Goal: Check status

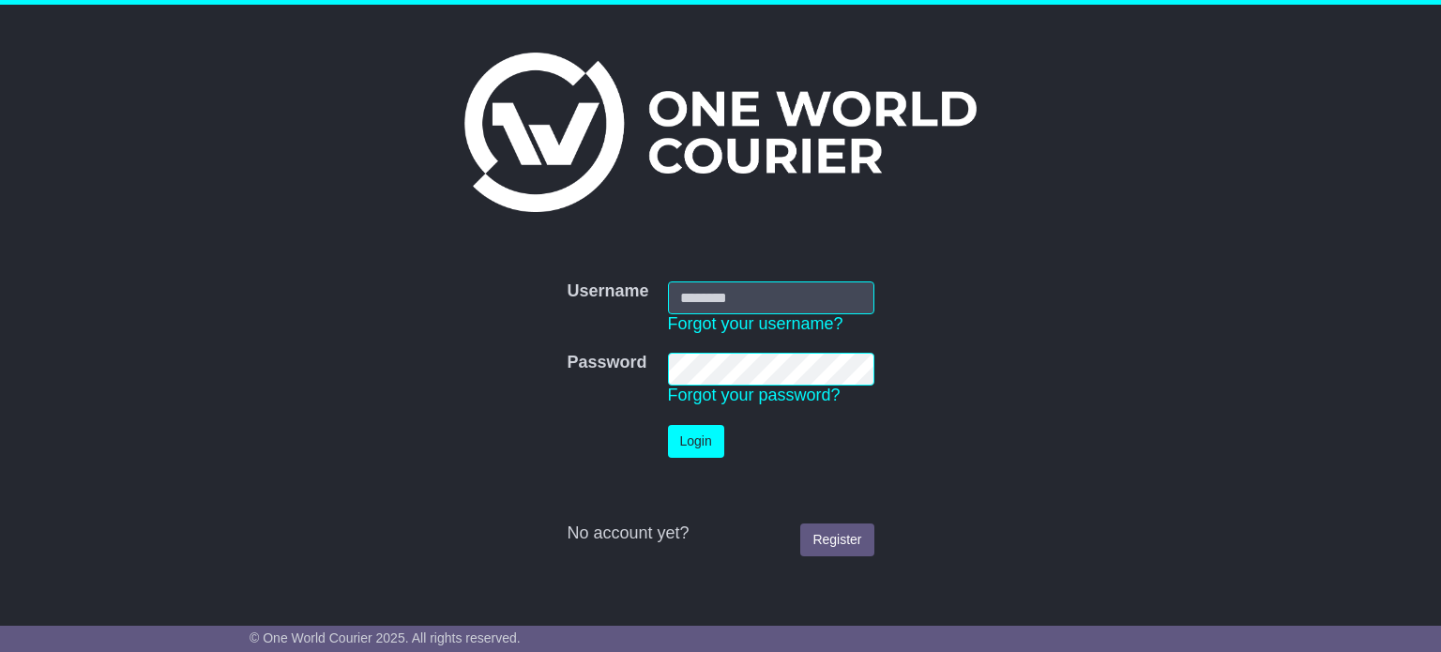
type input "**********"
click at [696, 423] on td "Login" at bounding box center [771, 442] width 225 height 52
click at [697, 431] on button "Login" at bounding box center [696, 441] width 56 height 33
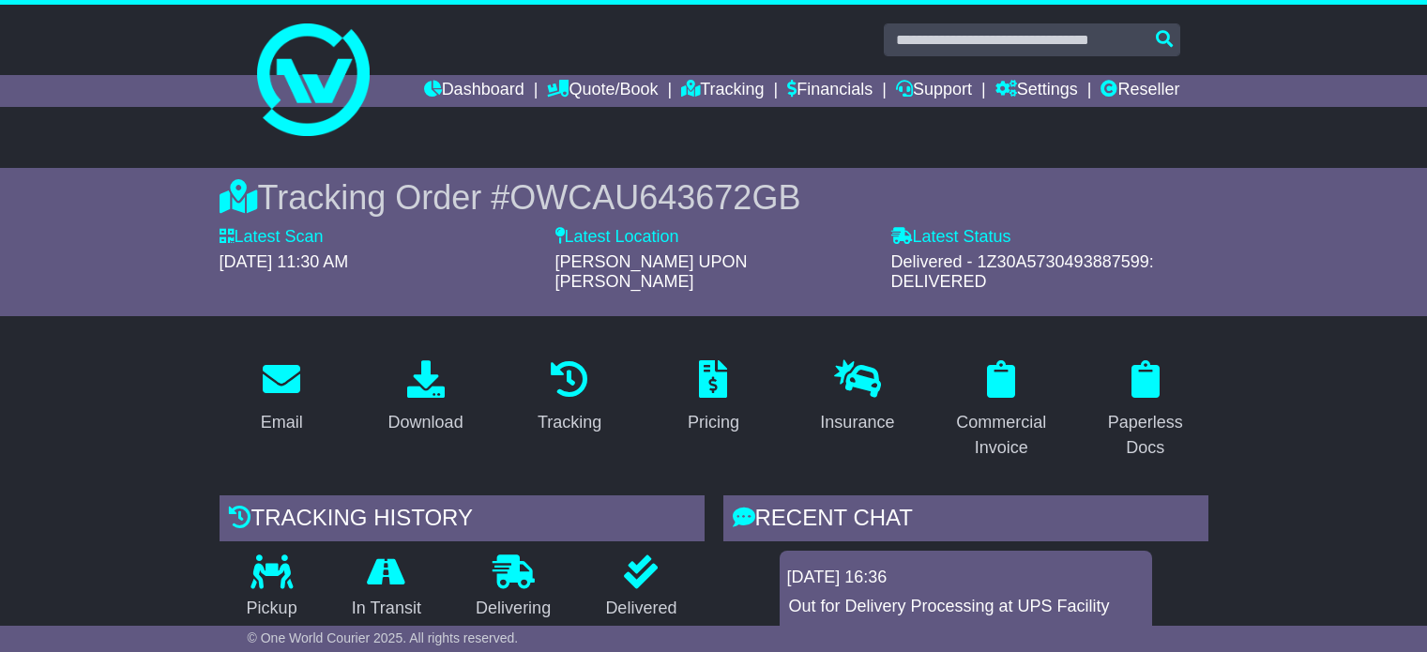
click at [937, 38] on input "text" at bounding box center [1032, 39] width 297 height 33
type input "**********"
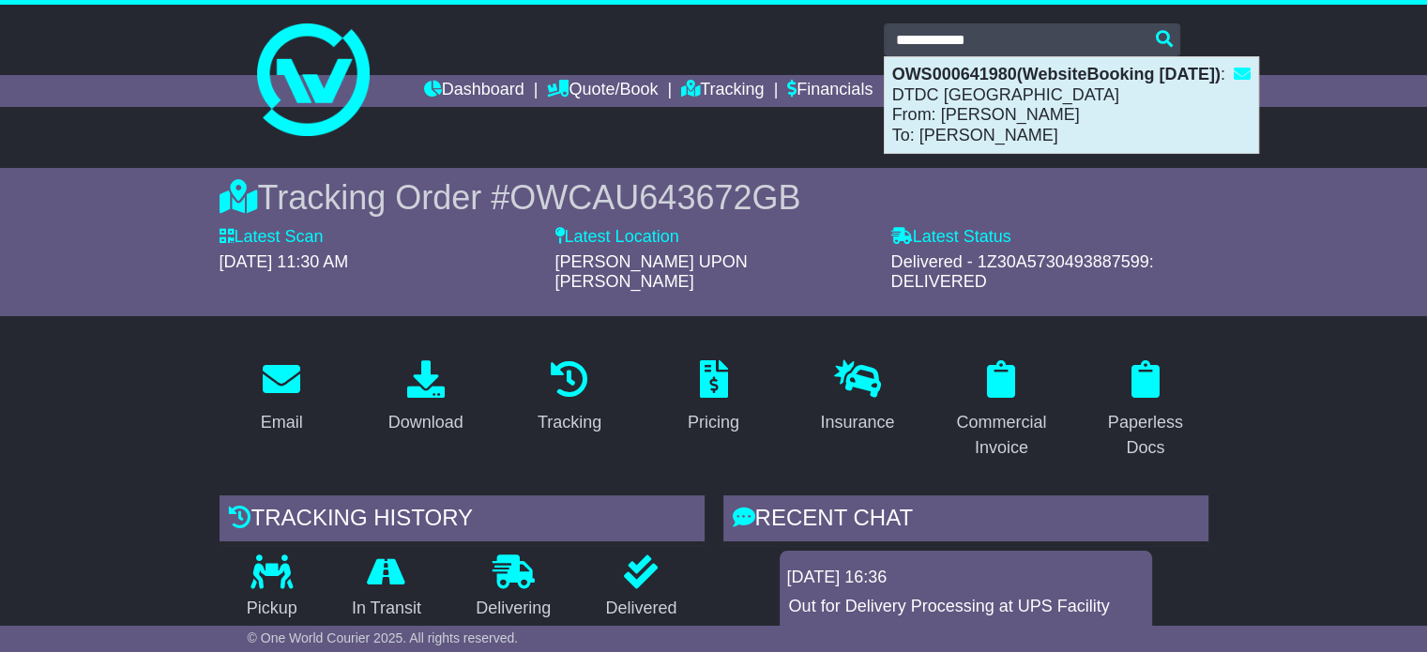
click at [968, 97] on div "OWS000641980(WebsiteBooking [DATE]) : DTDC [GEOGRAPHIC_DATA] From: [PERSON_NAME…" at bounding box center [1071, 105] width 373 height 96
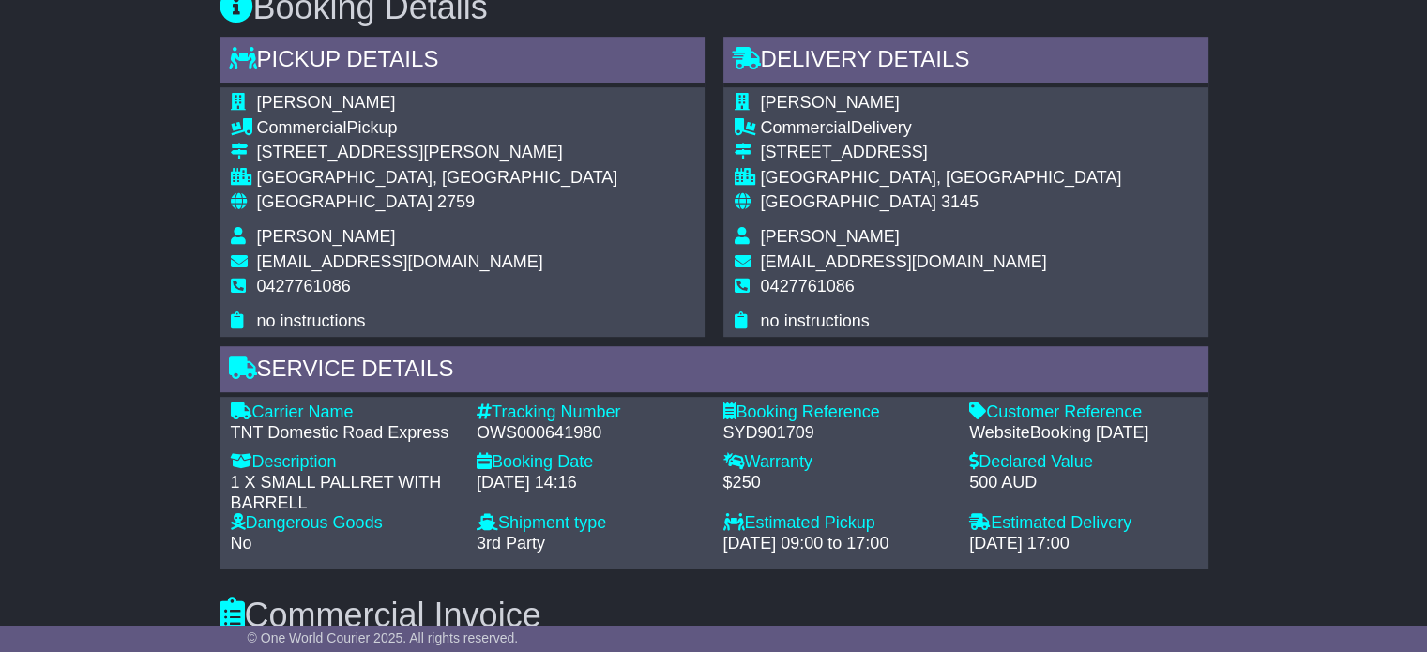
scroll to position [1126, 0]
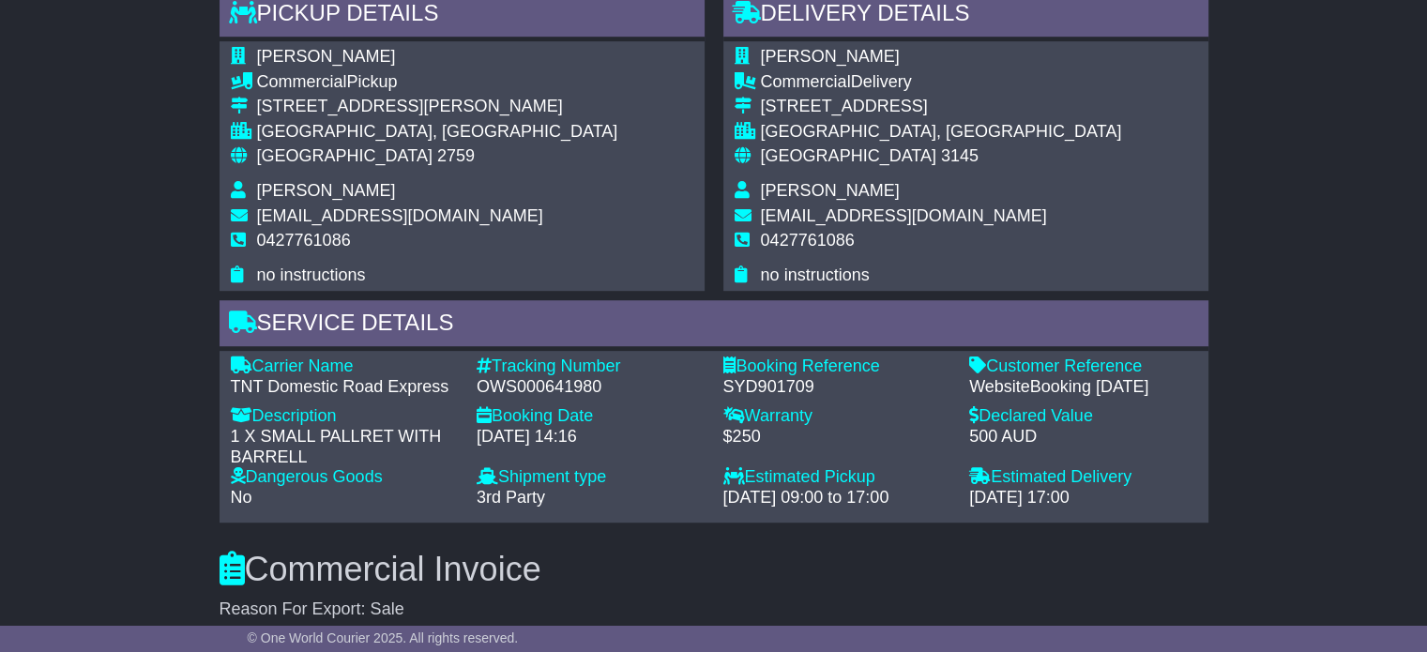
click at [511, 398] on div "OWS000641980" at bounding box center [591, 387] width 228 height 21
copy div "OWS000641980"
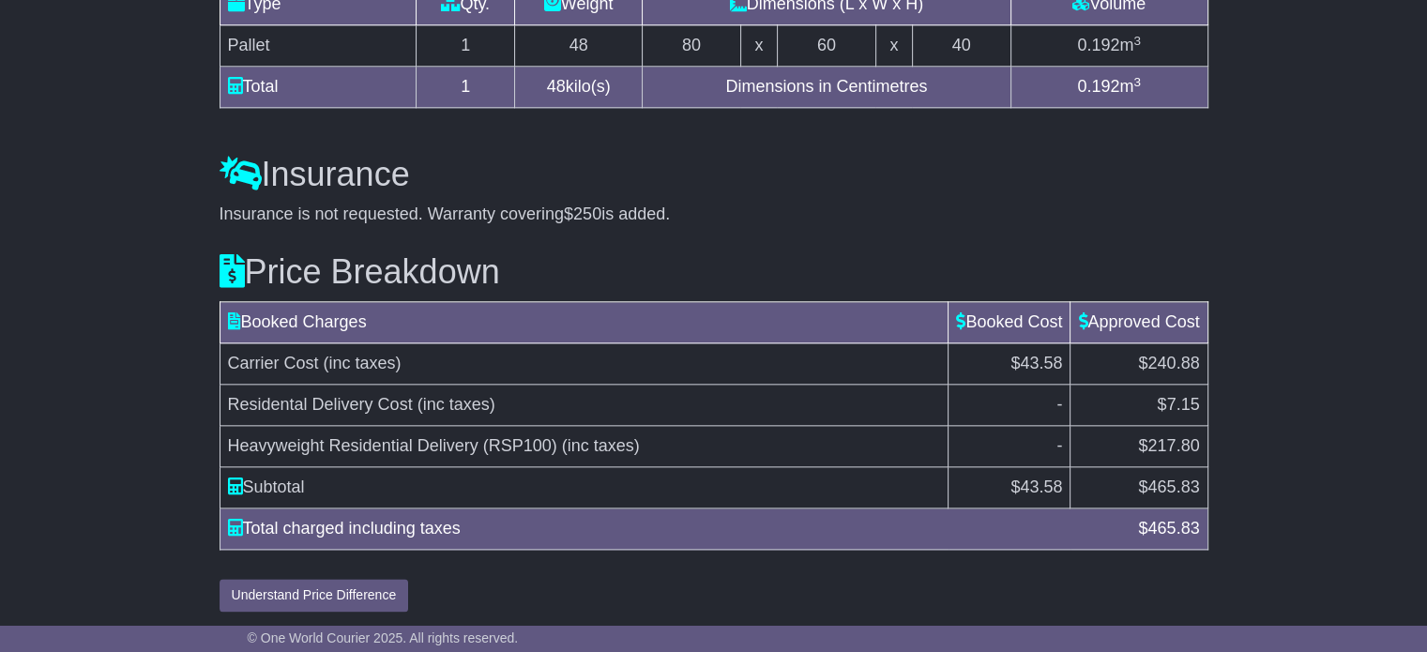
scroll to position [2065, 0]
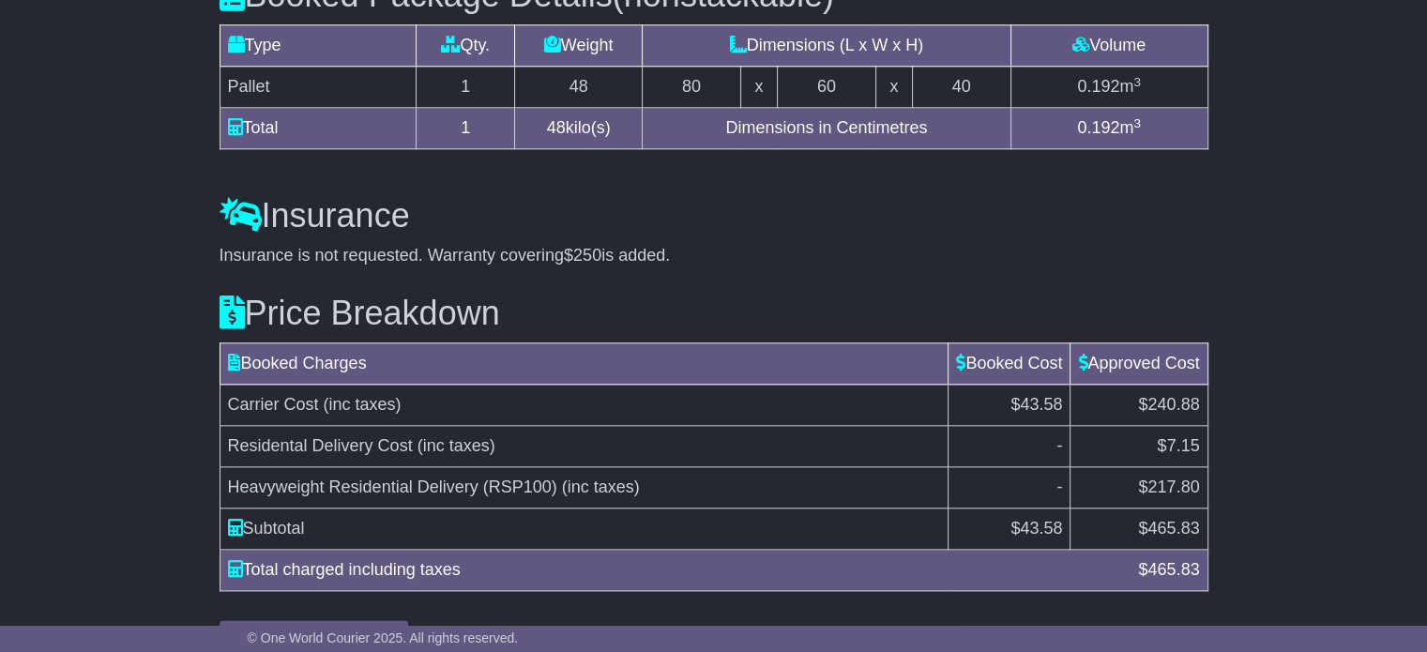
click at [1149, 414] on span "$240.88" at bounding box center [1168, 404] width 61 height 19
copy span "240.88"
click at [539, 354] on div "Price Breakdown Booked Charges Booked Cost Approved Cost Carrier Cost (inc taxe…" at bounding box center [714, 461] width 1008 height 388
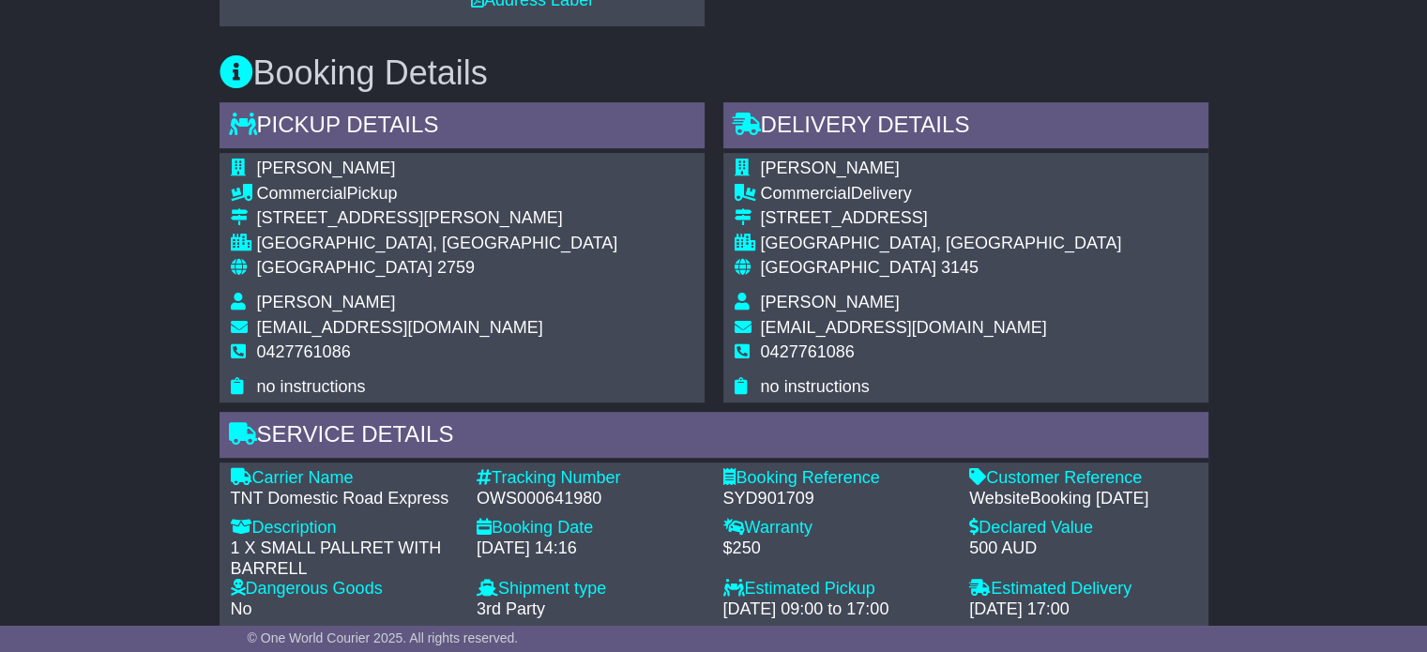
scroll to position [1149, 0]
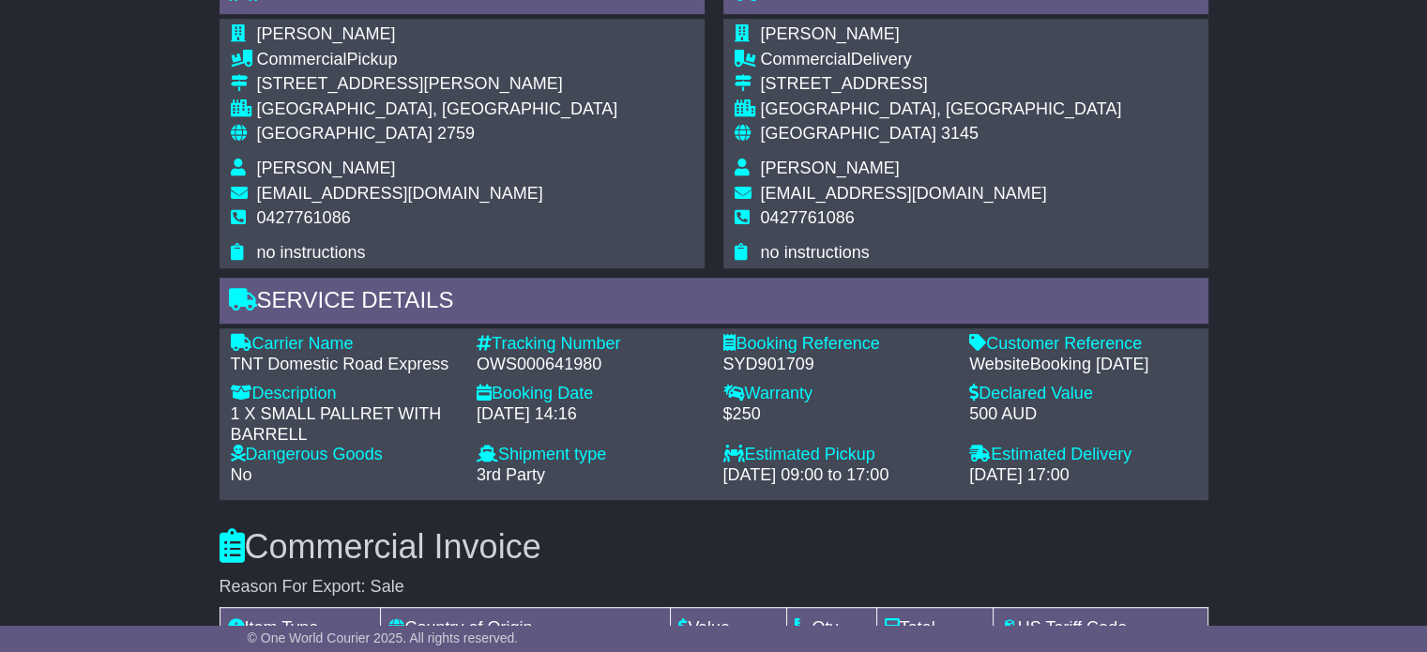
click at [507, 375] on div "OWS000641980" at bounding box center [591, 365] width 228 height 21
copy div "OWS000641980"
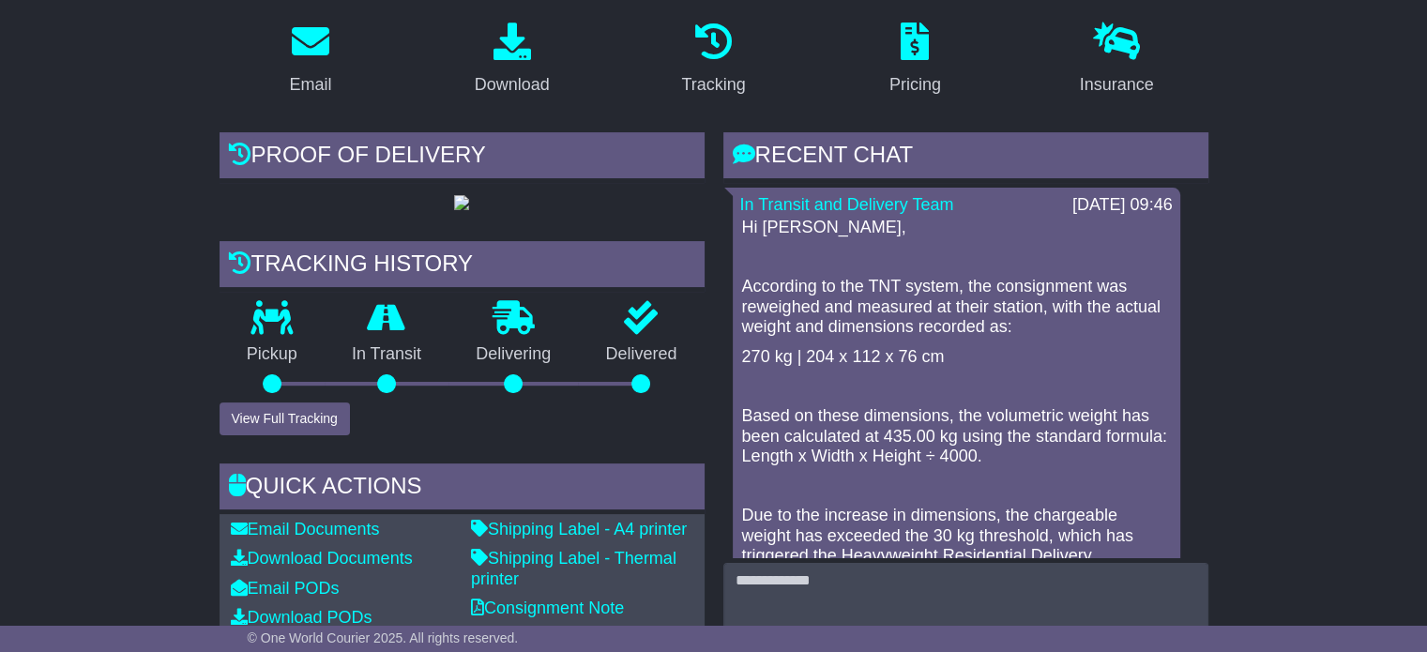
scroll to position [304, 0]
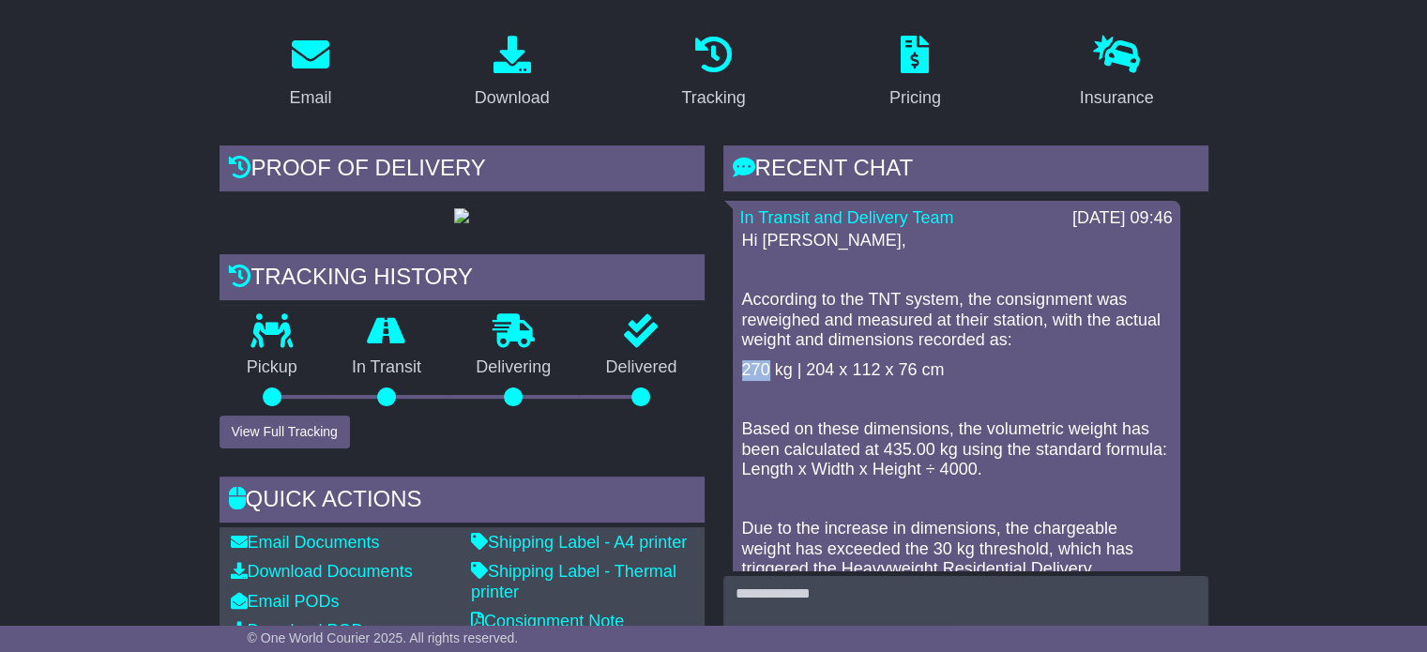
drag, startPoint x: 770, startPoint y: 371, endPoint x: 713, endPoint y: 363, distance: 56.8
click at [714, 363] on div "RECENT CHAT Loading... No messages In Transit and Delivery Team 12 Sep 2025 09:…" at bounding box center [966, 440] width 504 height 590
copy p "270"
drag, startPoint x: 809, startPoint y: 368, endPoint x: 916, endPoint y: 367, distance: 107.0
click at [916, 367] on p "270 kg | 204 x 112 x 76 cm" at bounding box center [956, 370] width 429 height 21
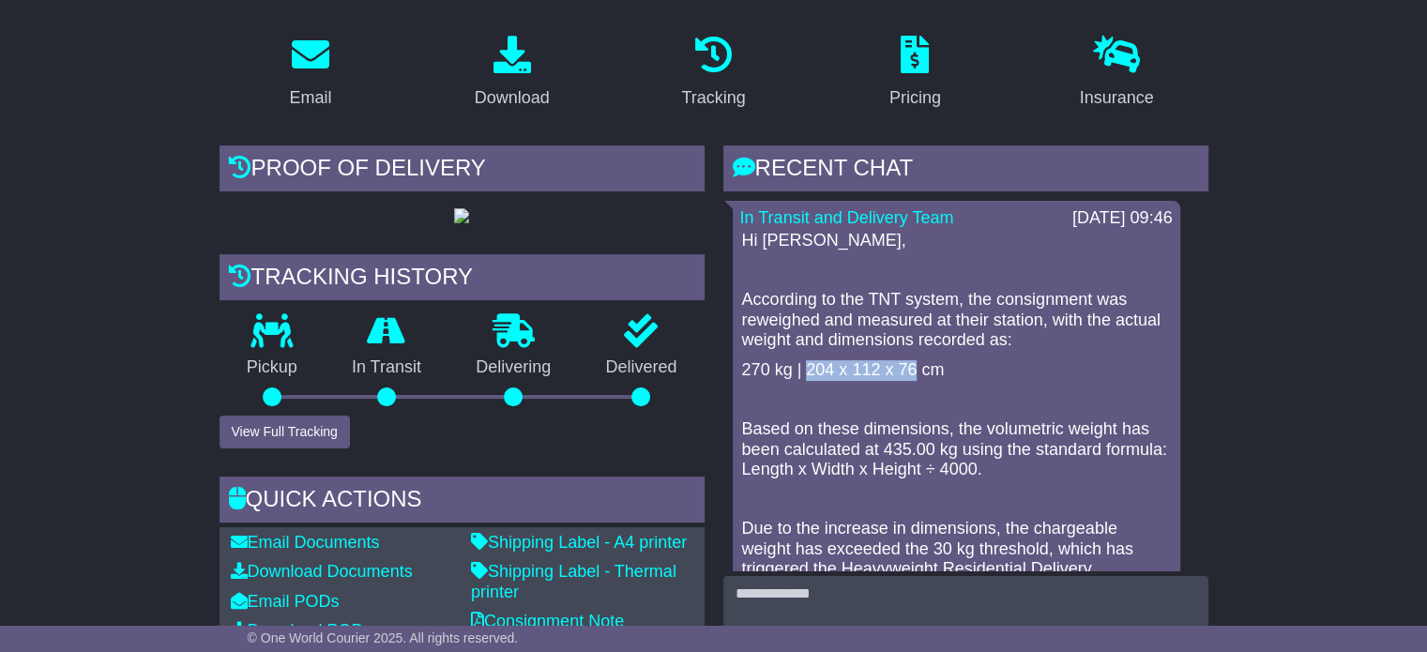
copy p "204 x 112 x 76"
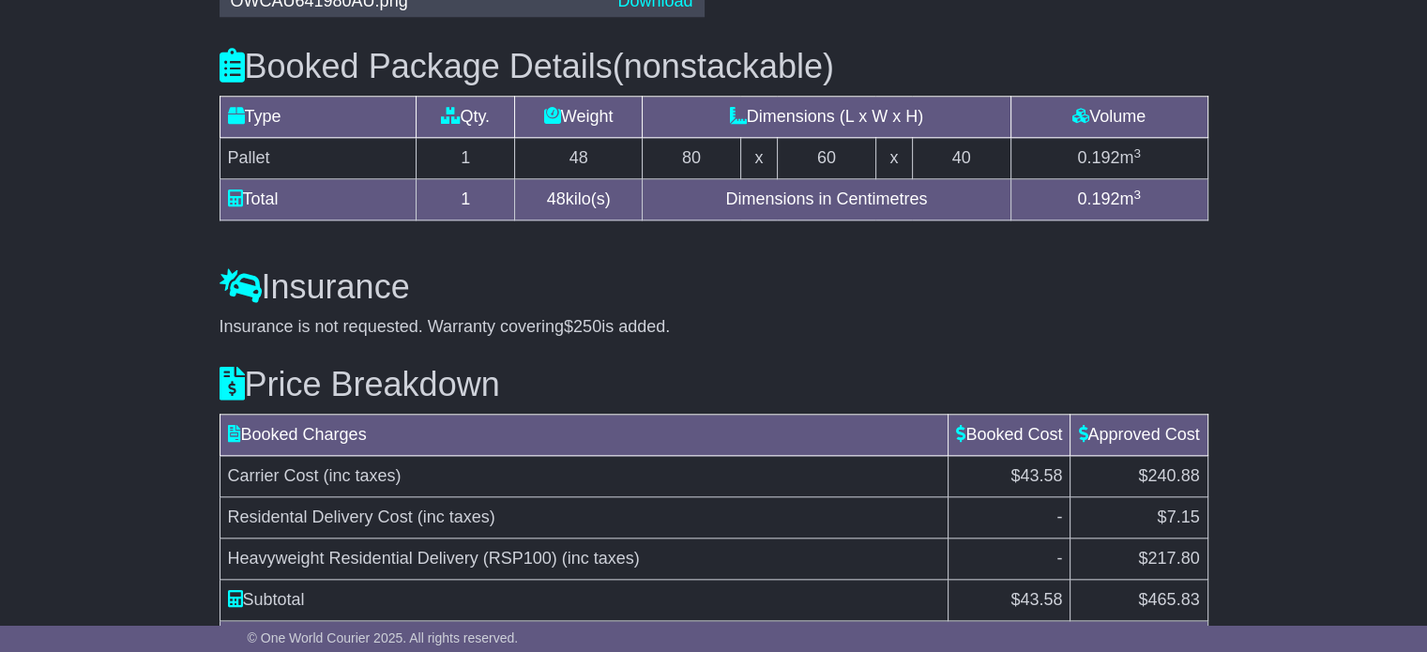
scroll to position [2087, 0]
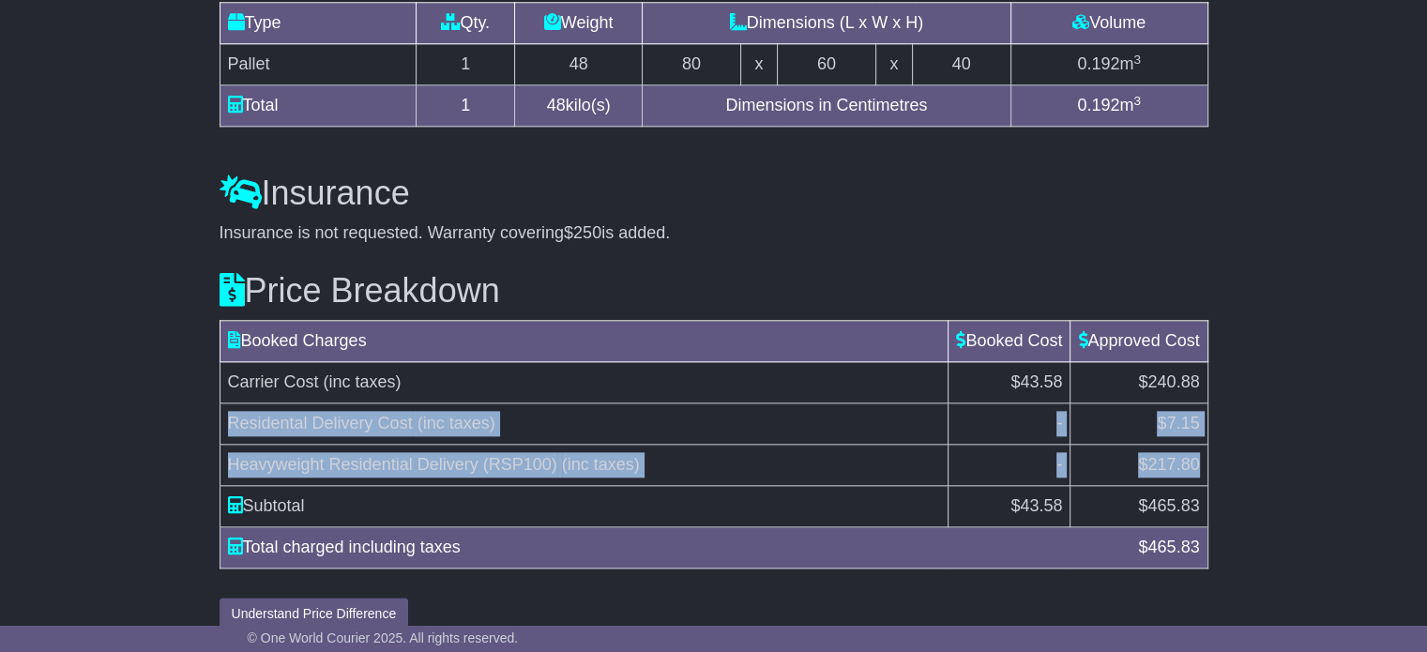
drag, startPoint x: 227, startPoint y: 487, endPoint x: 1198, endPoint y: 537, distance: 972.5
click at [1198, 527] on tbody "Carrier Cost (inc taxes) $43.58 $240.88 Residental Delivery Cost (inc taxes) - …" at bounding box center [714, 444] width 988 height 165
copy tbody "Residental Delivery Cost (inc taxes) - $7.15 Heavyweight Residential Delivery (…"
click at [1171, 474] on span "$217.80" at bounding box center [1168, 464] width 61 height 19
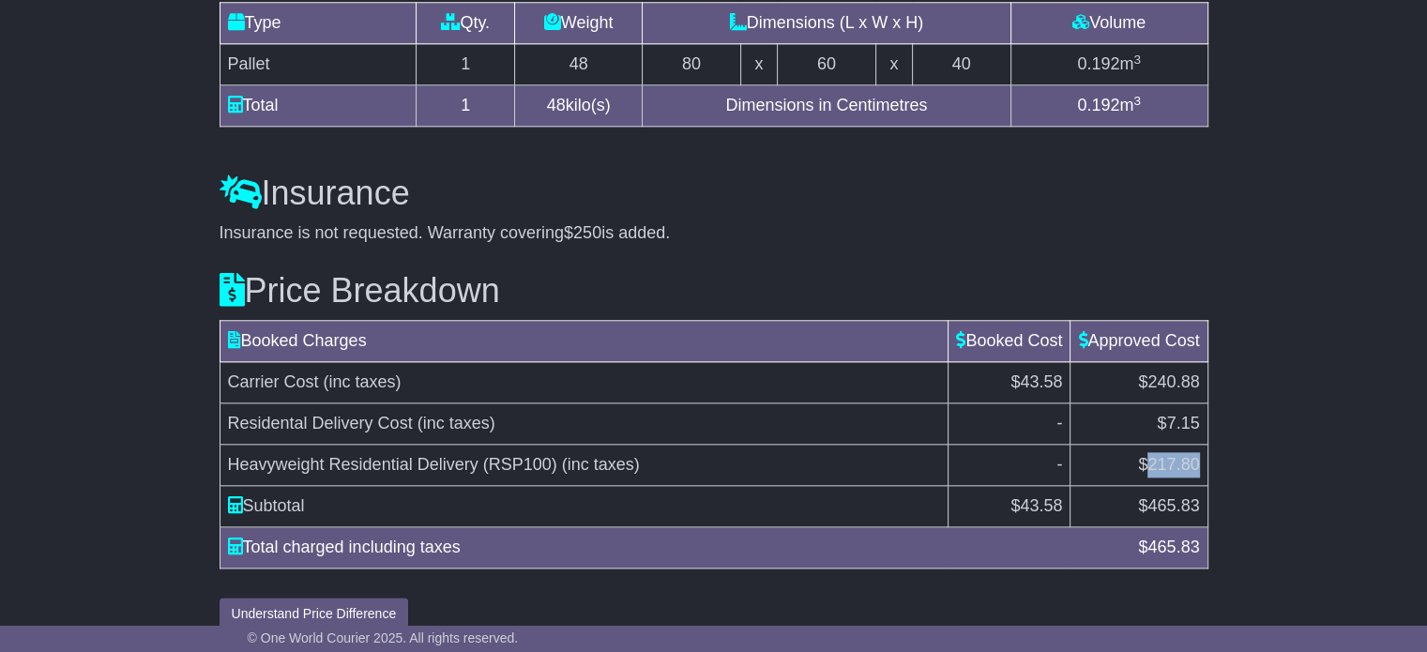
click at [1171, 474] on span "$217.80" at bounding box center [1168, 464] width 61 height 19
click at [1182, 391] on span "$240.88" at bounding box center [1168, 382] width 61 height 19
click at [1181, 391] on span "$240.88" at bounding box center [1168, 382] width 61 height 19
copy span "240.88"
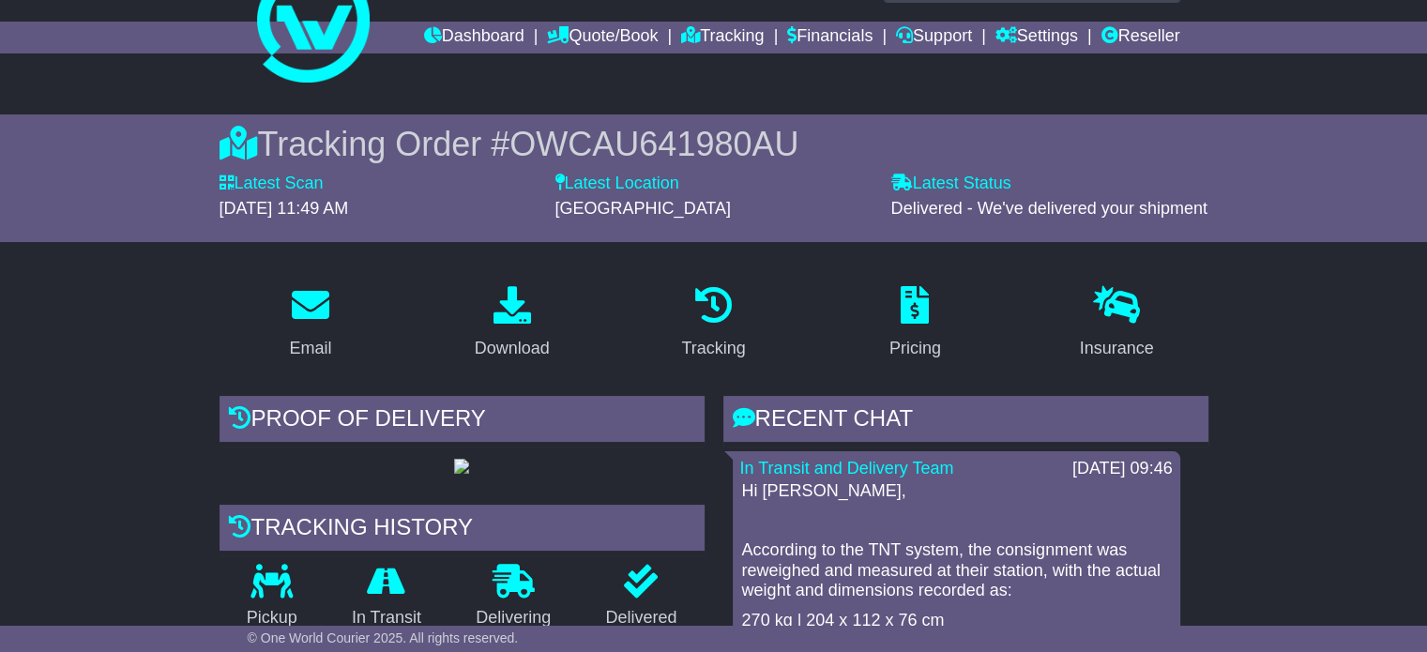
scroll to position [0, 0]
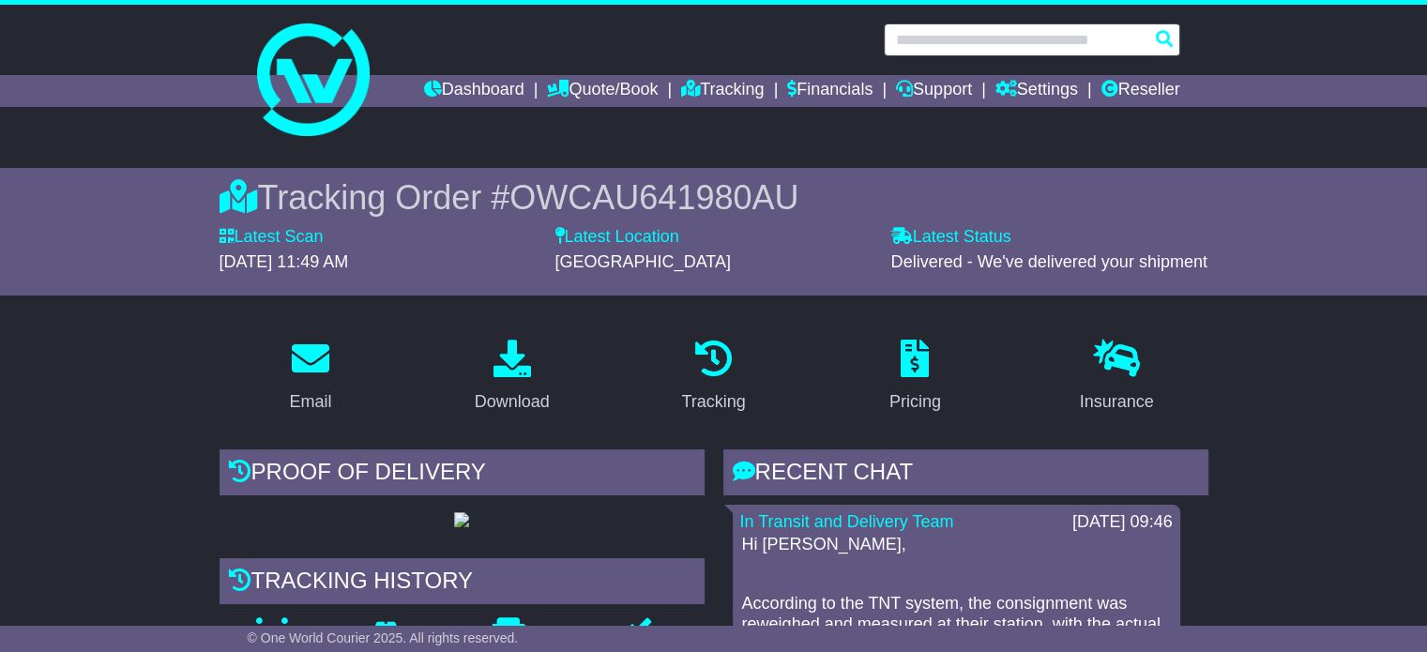
click at [965, 48] on input "text" at bounding box center [1032, 39] width 297 height 33
paste input "**********"
type input "**********"
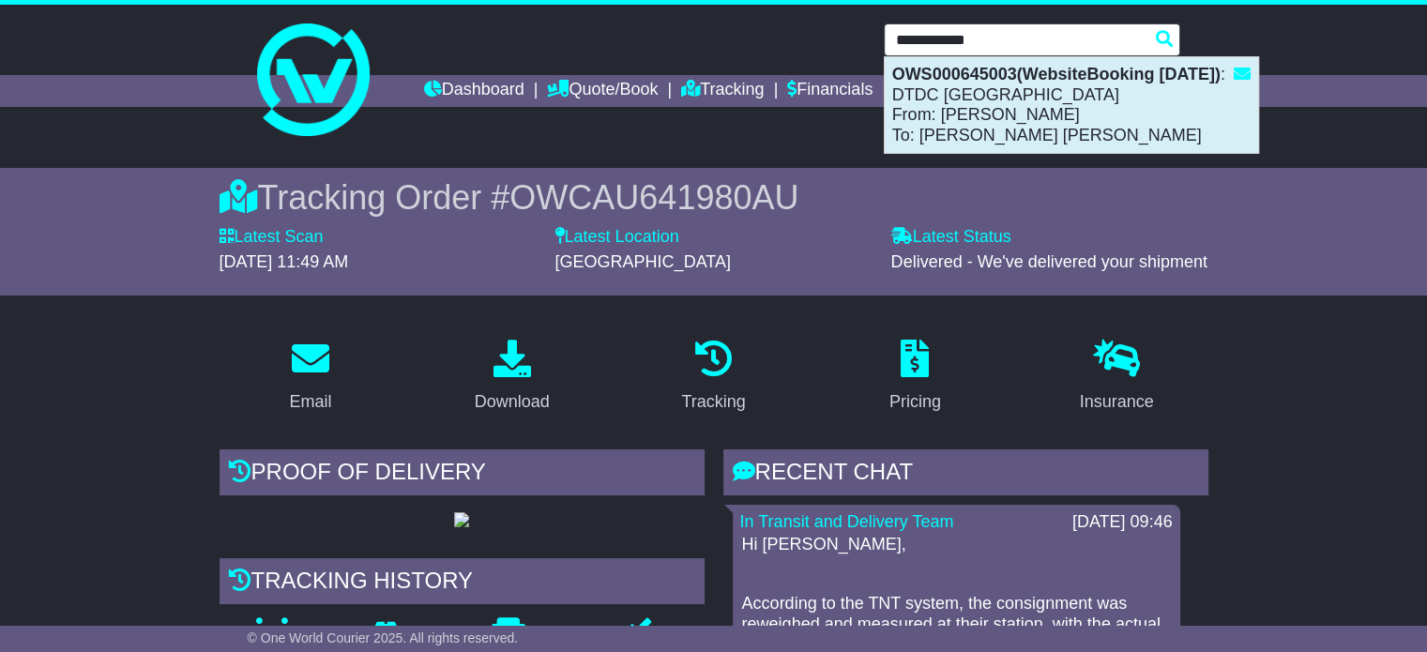
click at [937, 103] on div "OWS000645003(WebsiteBooking 11-9-2025) : DTDC Australia From: LISA DIMECH To: C…" at bounding box center [1071, 105] width 373 height 96
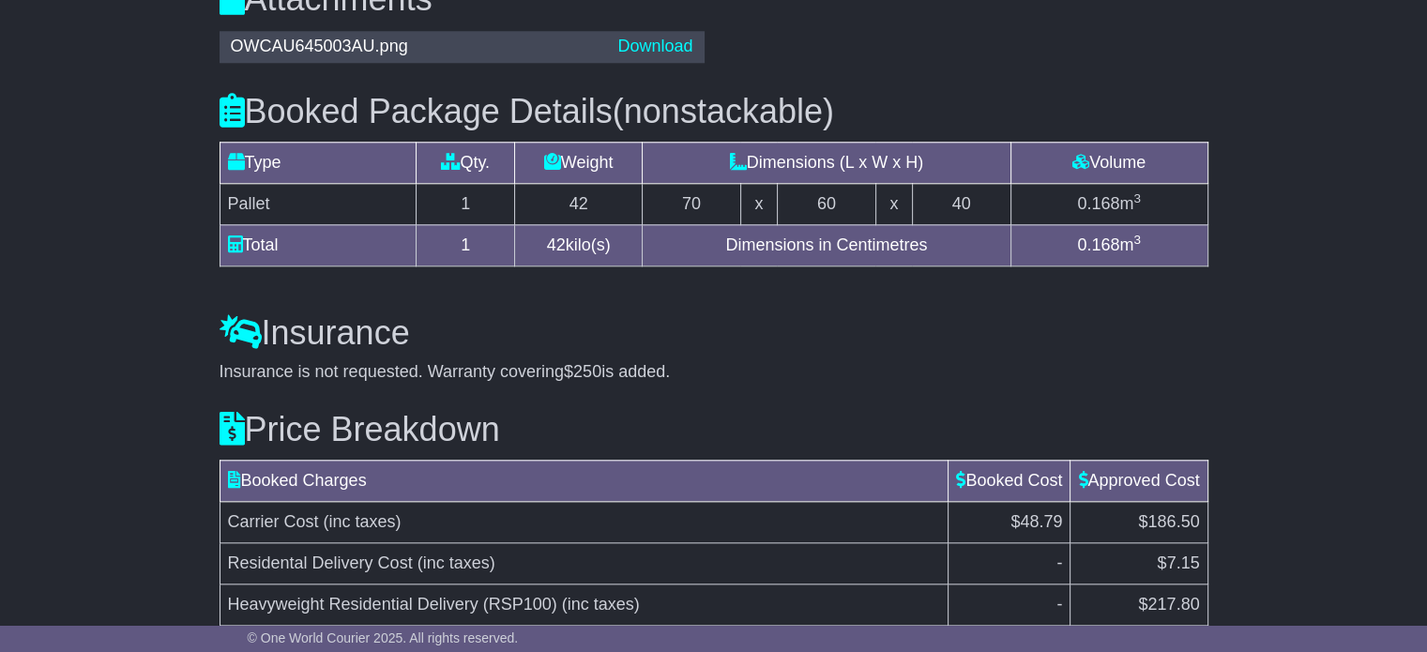
scroll to position [2095, 0]
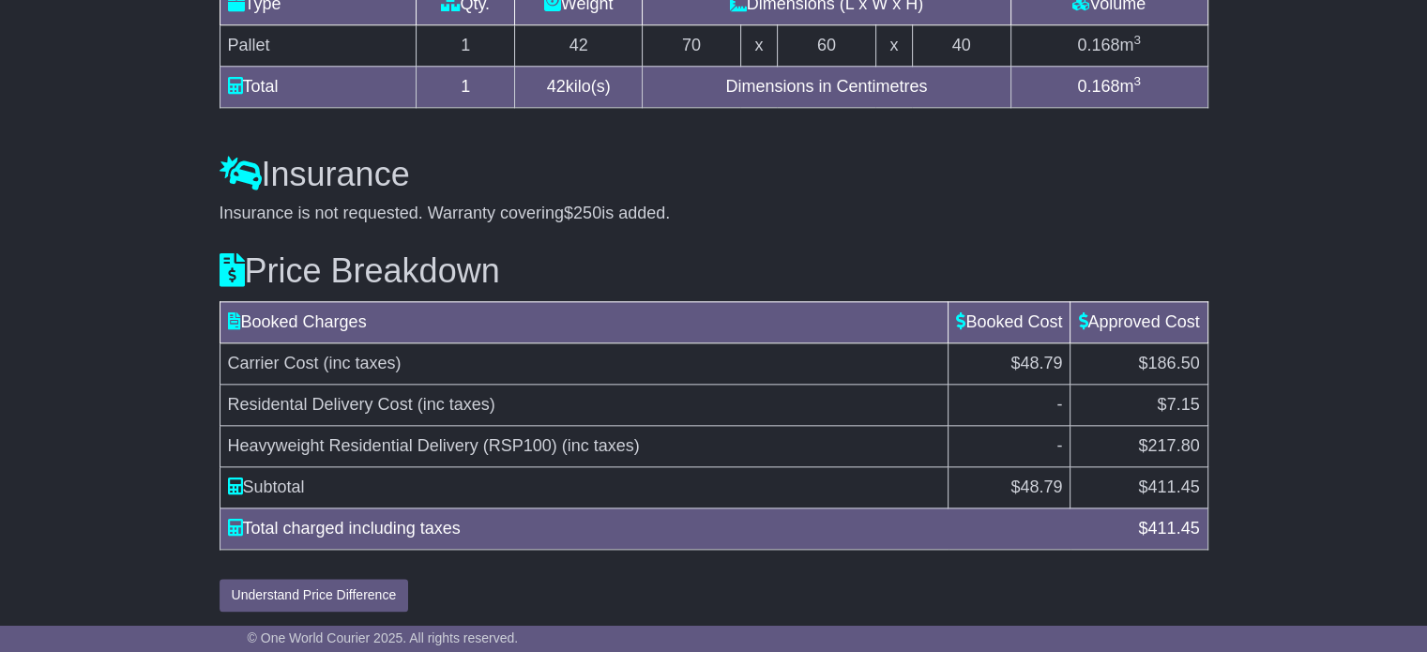
click at [1180, 369] on td "$186.50" at bounding box center [1139, 363] width 137 height 41
copy span "186.50"
click at [731, 376] on td "Carrier Cost (inc taxes)" at bounding box center [584, 363] width 729 height 41
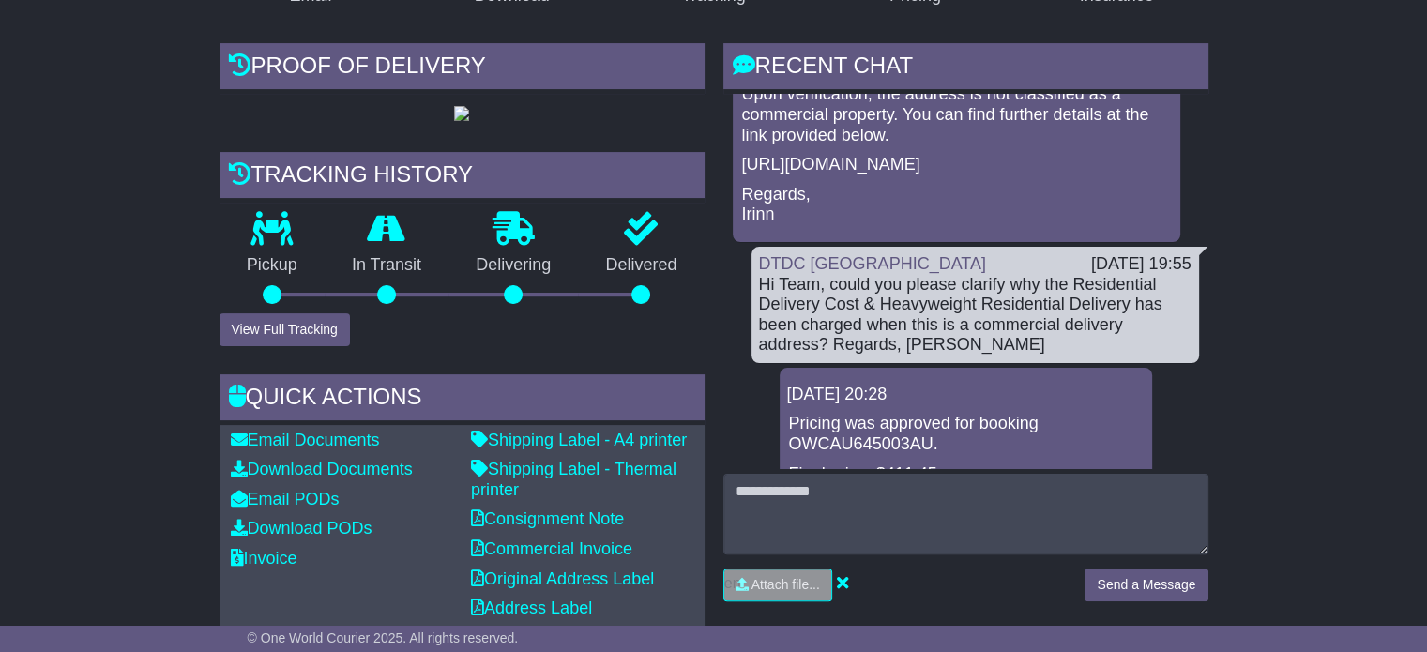
scroll to position [0, 0]
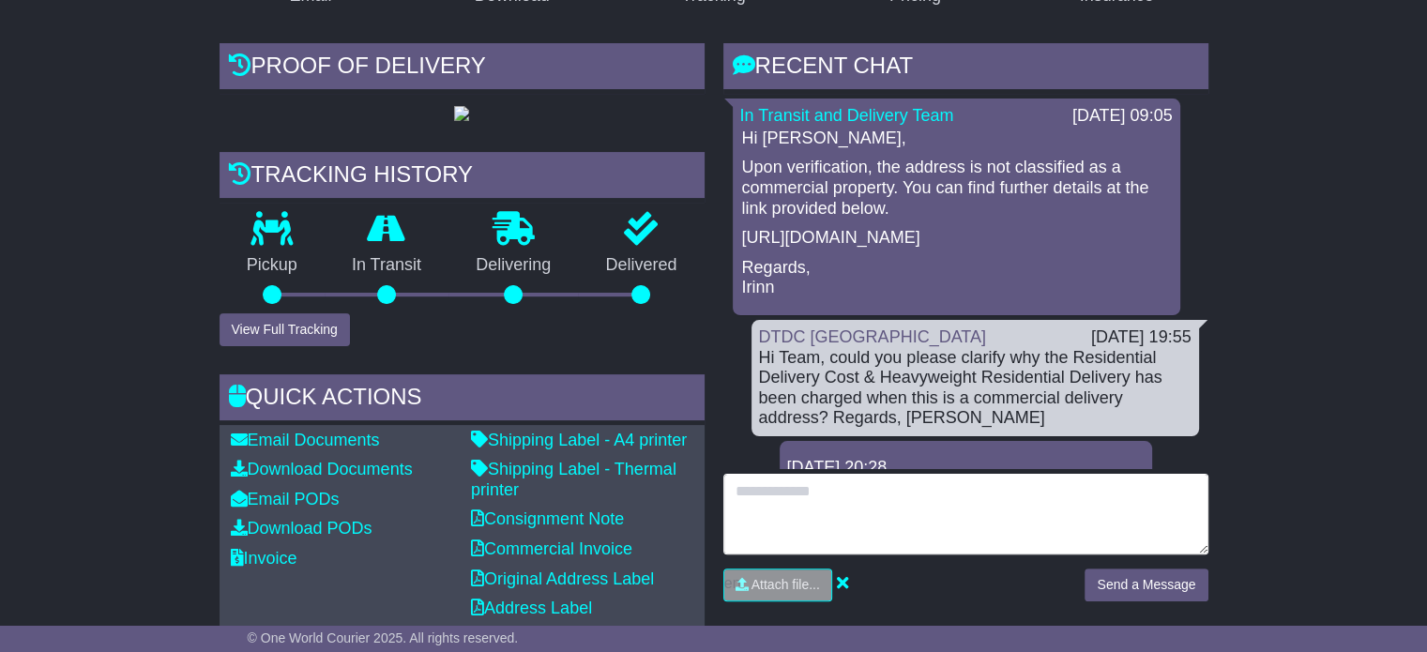
click at [766, 520] on textarea at bounding box center [966, 514] width 485 height 81
paste textarea "**********"
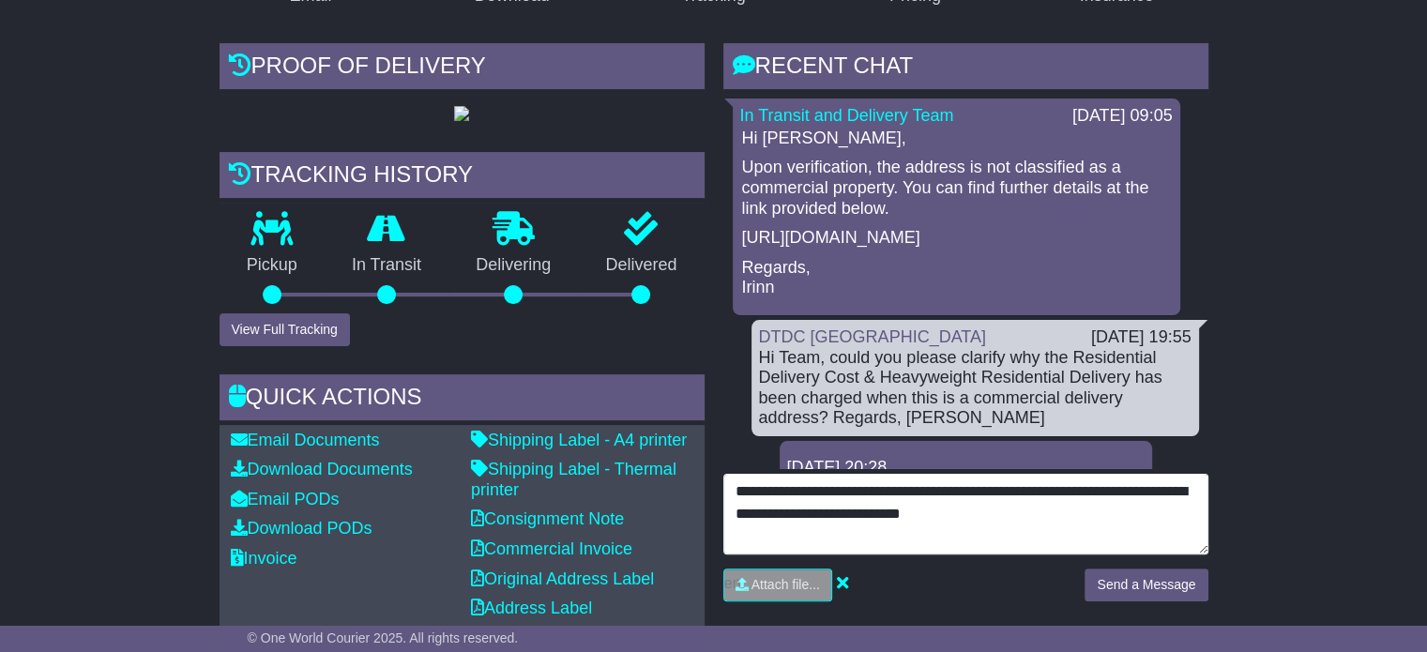
type textarea "**********"
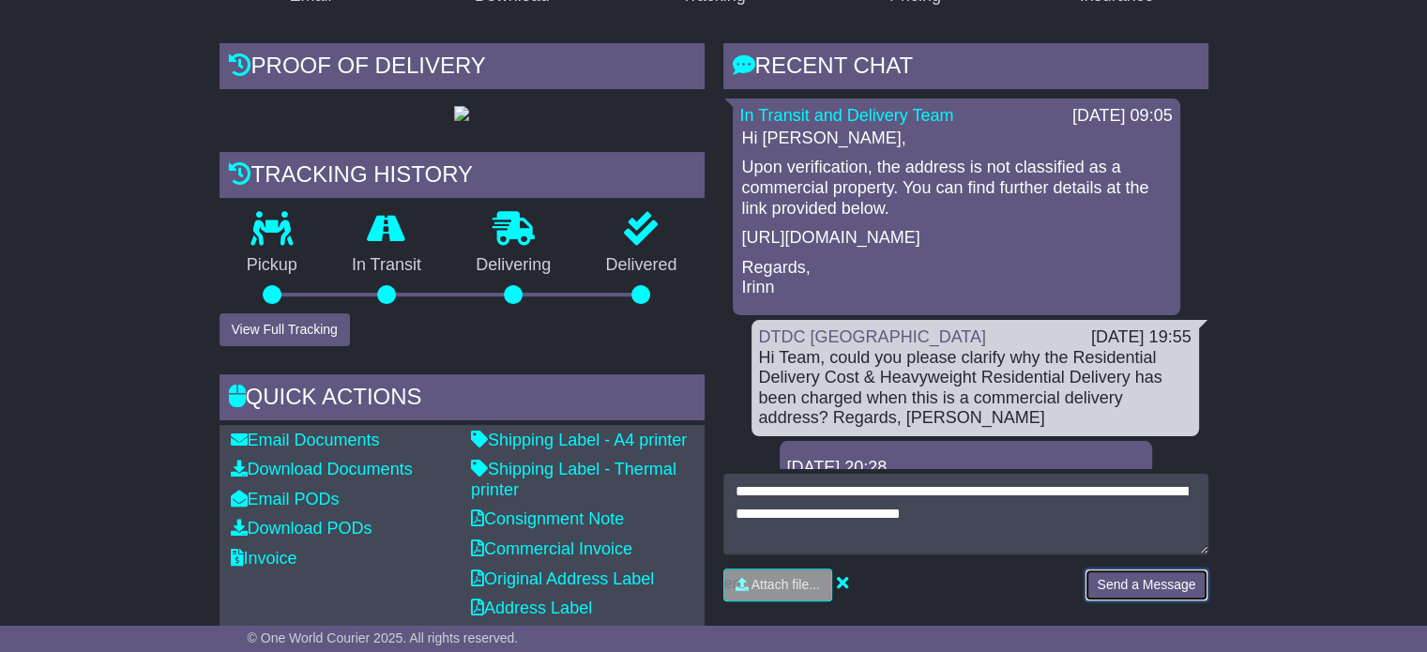
click at [1148, 578] on button "Send a Message" at bounding box center [1146, 585] width 123 height 33
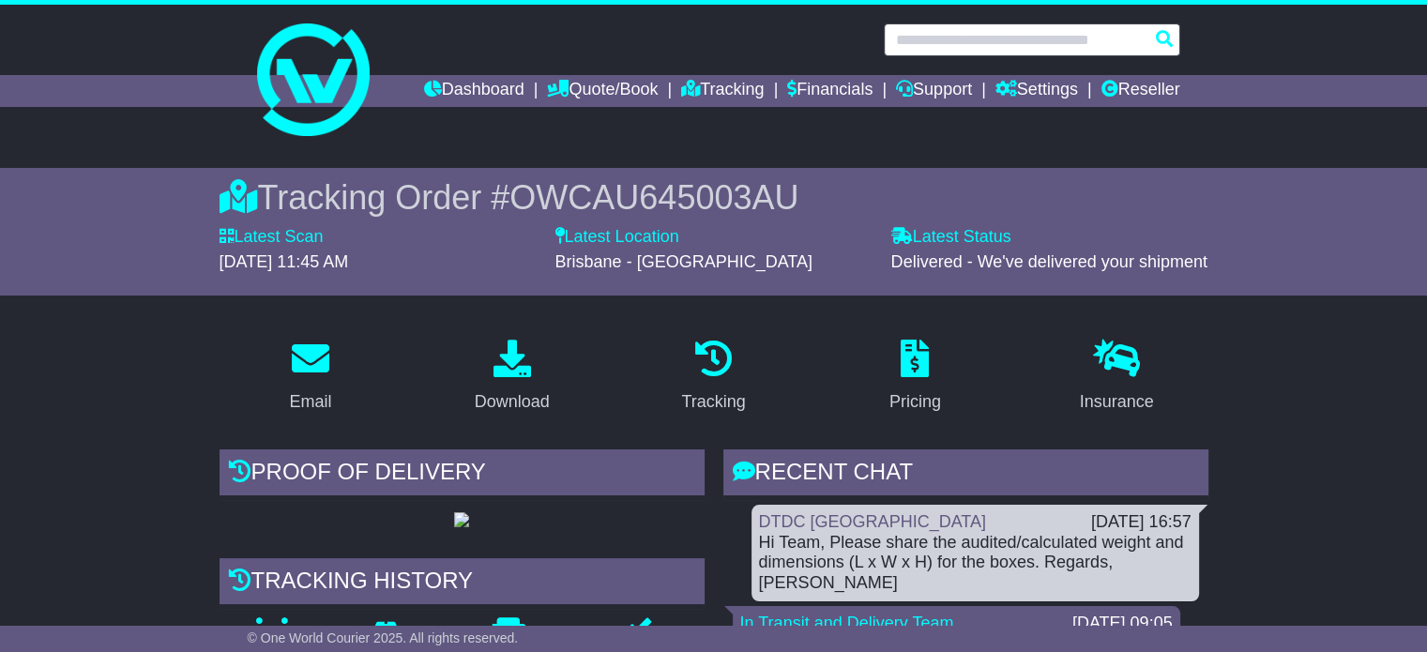
click at [960, 36] on input "text" at bounding box center [1032, 39] width 297 height 33
paste input "**********"
type input "**********"
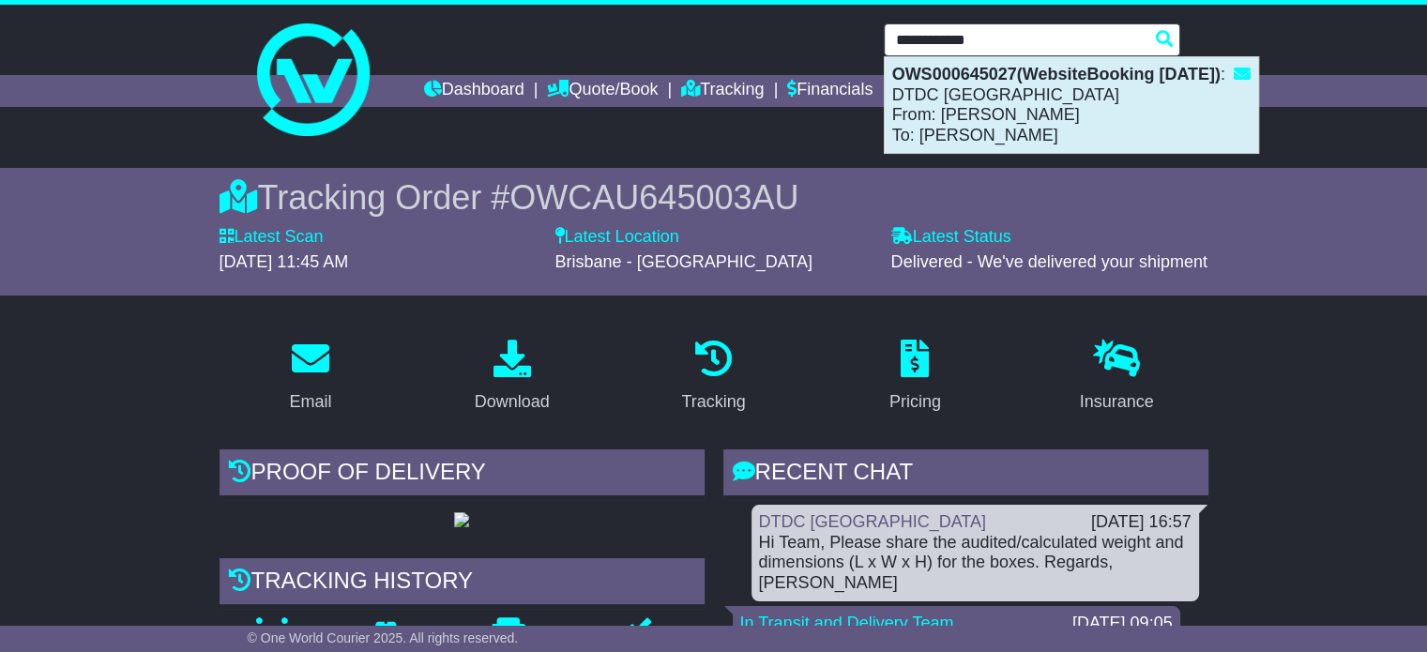
click at [971, 108] on div "OWS000645027(WebsiteBooking 11-9-2025) : DTDC Australia From: LISA DIMECH To: A…" at bounding box center [1071, 105] width 373 height 96
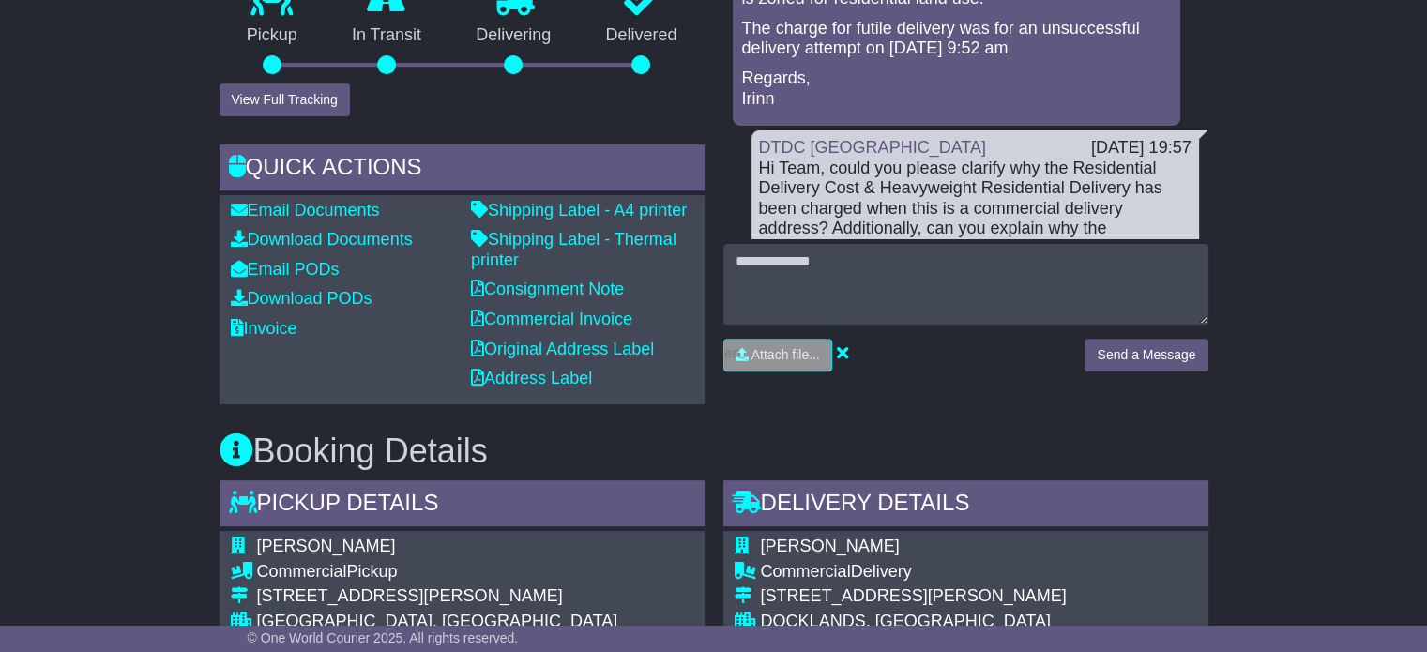
scroll to position [635, 0]
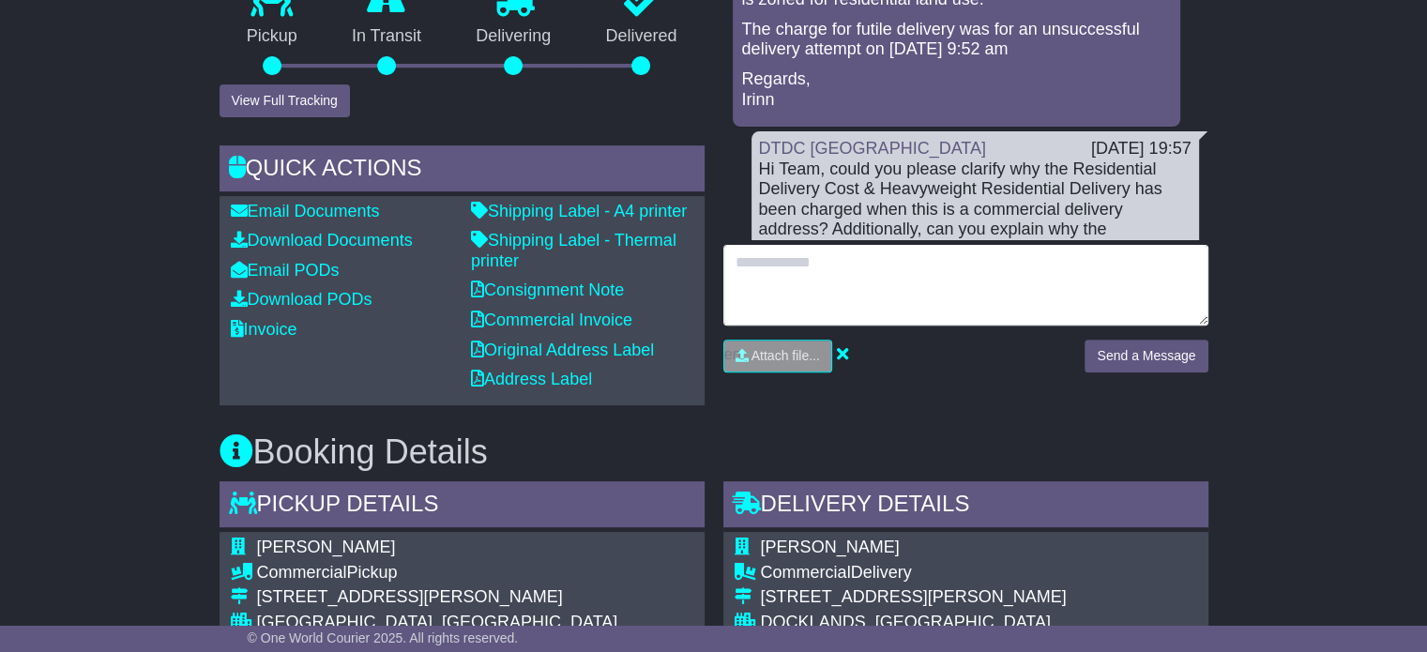
click at [892, 311] on textarea at bounding box center [966, 285] width 485 height 81
paste textarea "**********"
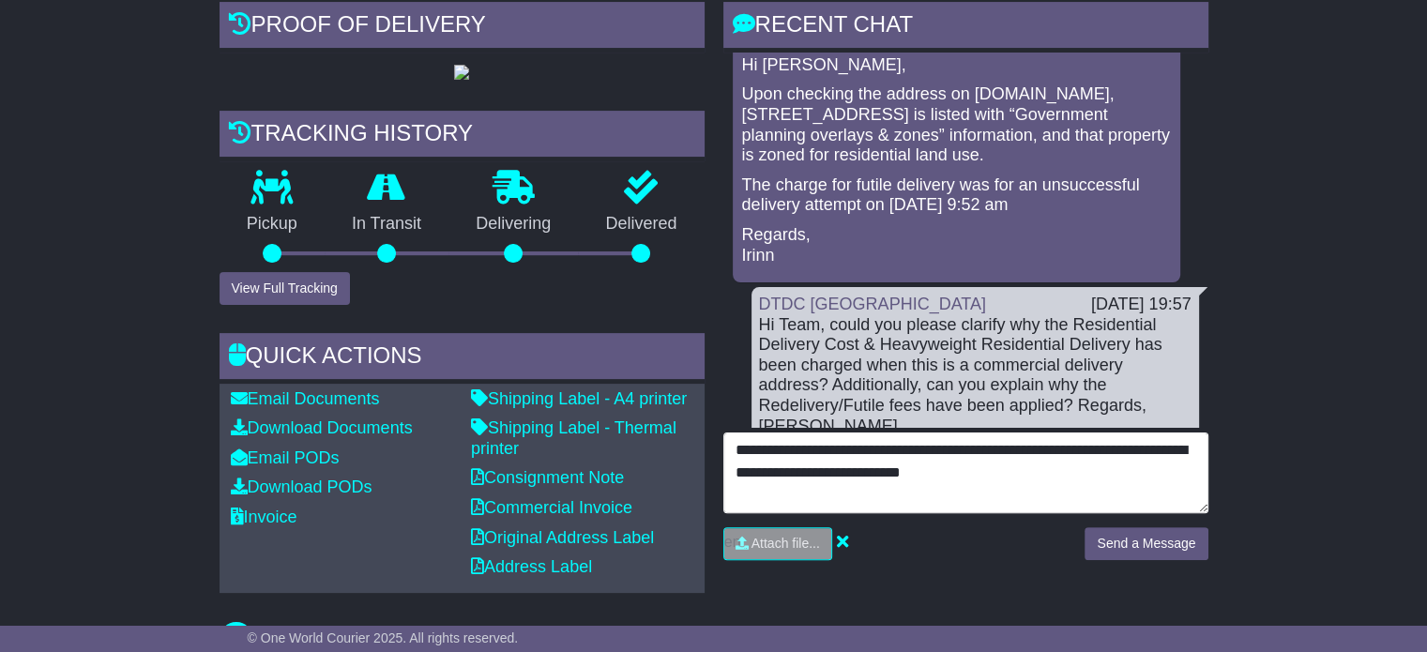
scroll to position [0, 0]
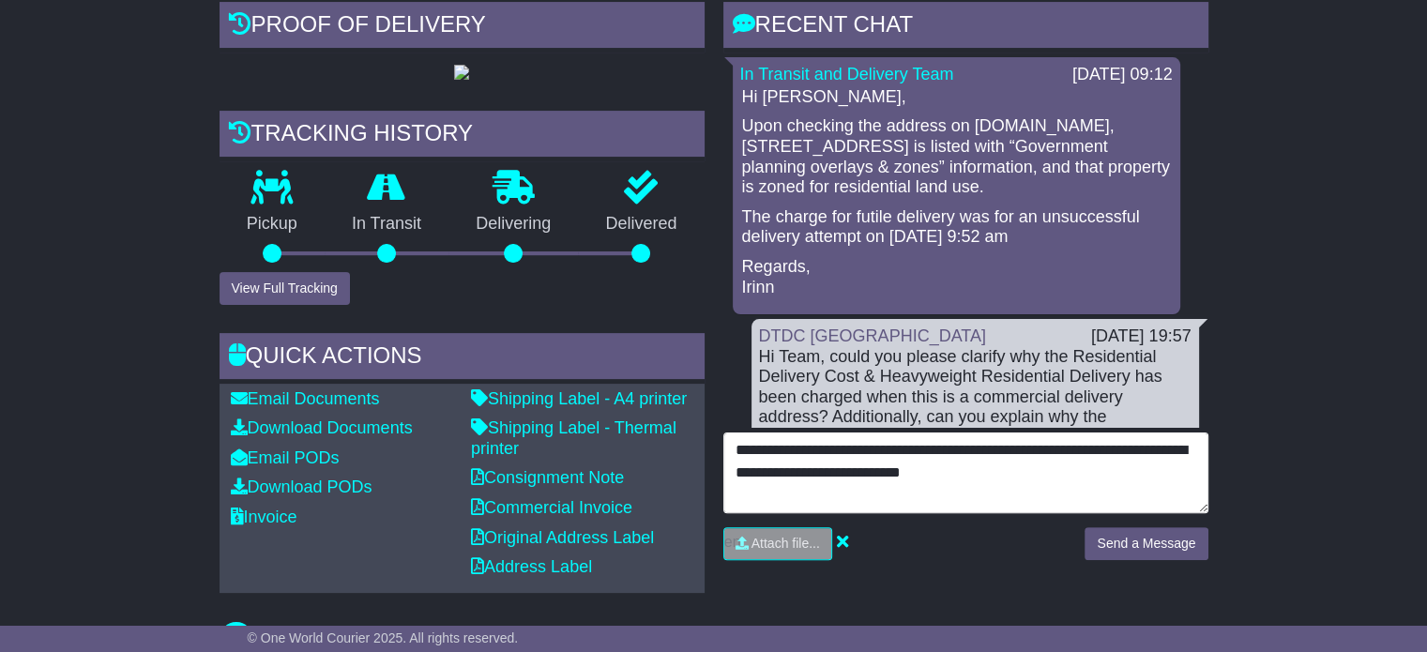
type textarea "**********"
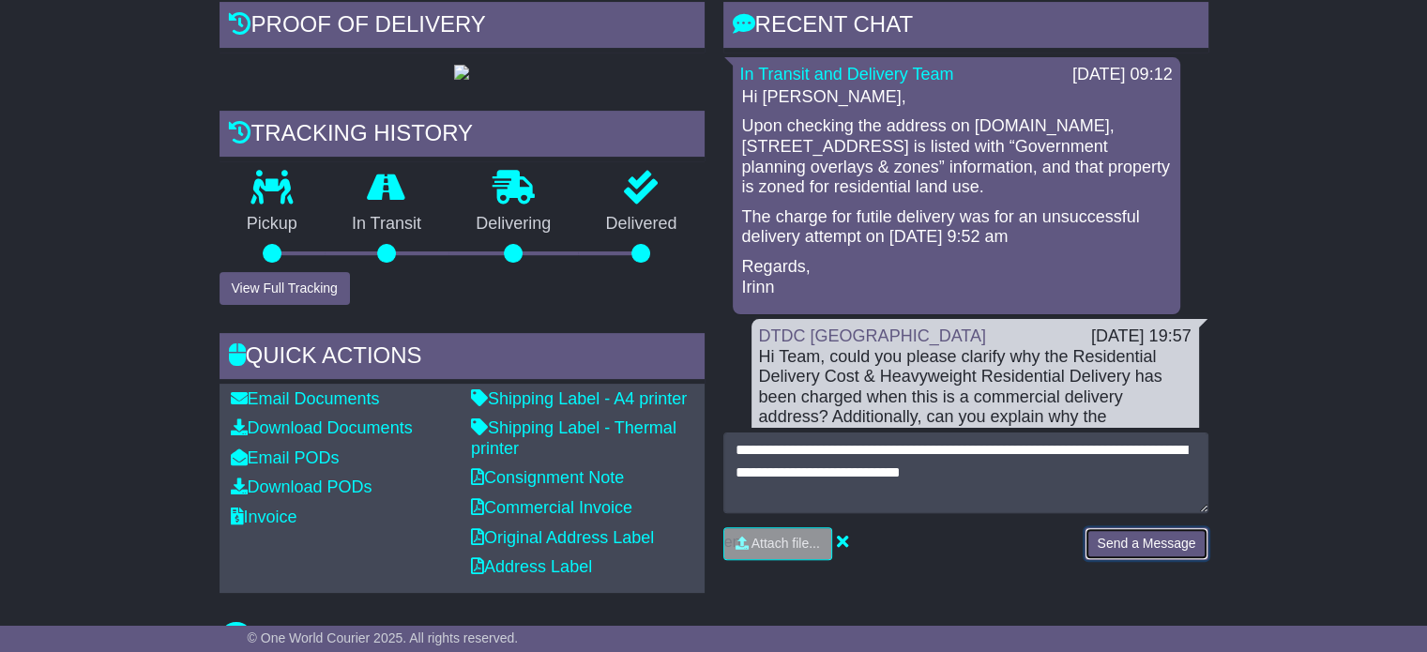
click at [1130, 528] on button "Send a Message" at bounding box center [1146, 543] width 123 height 33
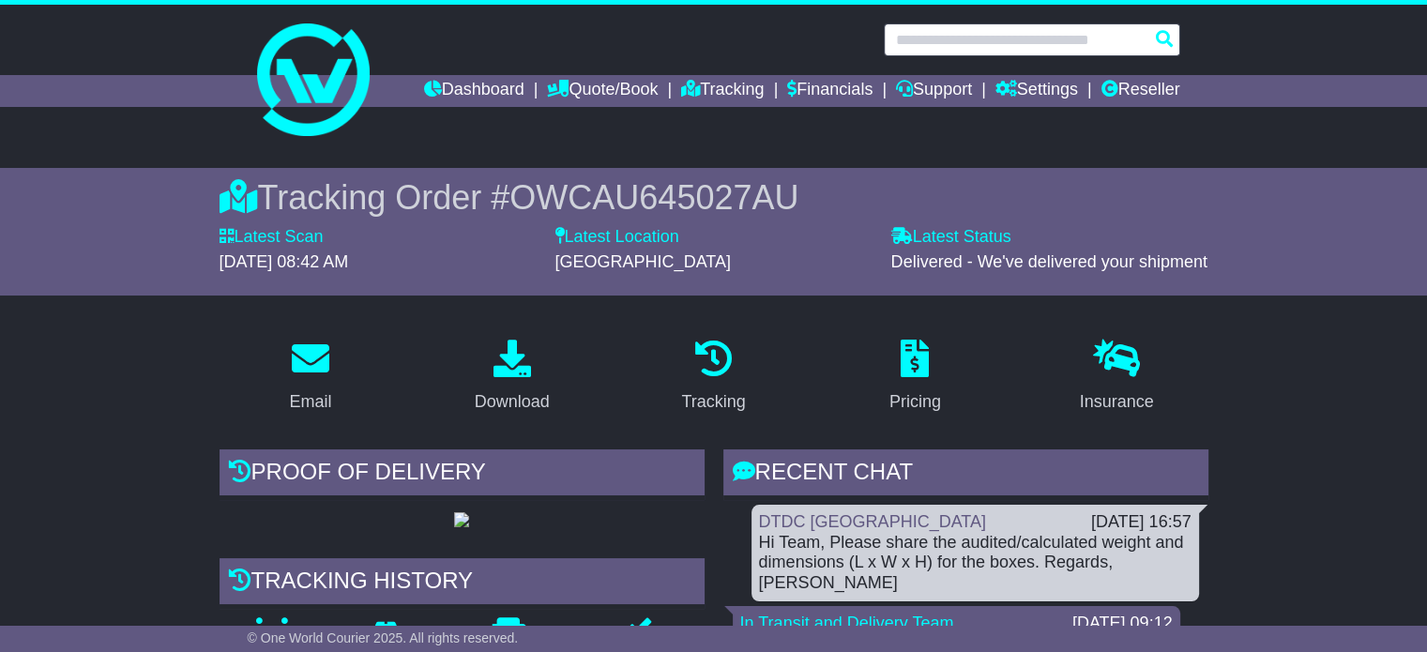
click at [913, 48] on input "text" at bounding box center [1032, 39] width 297 height 33
paste input "**********"
type input "**********"
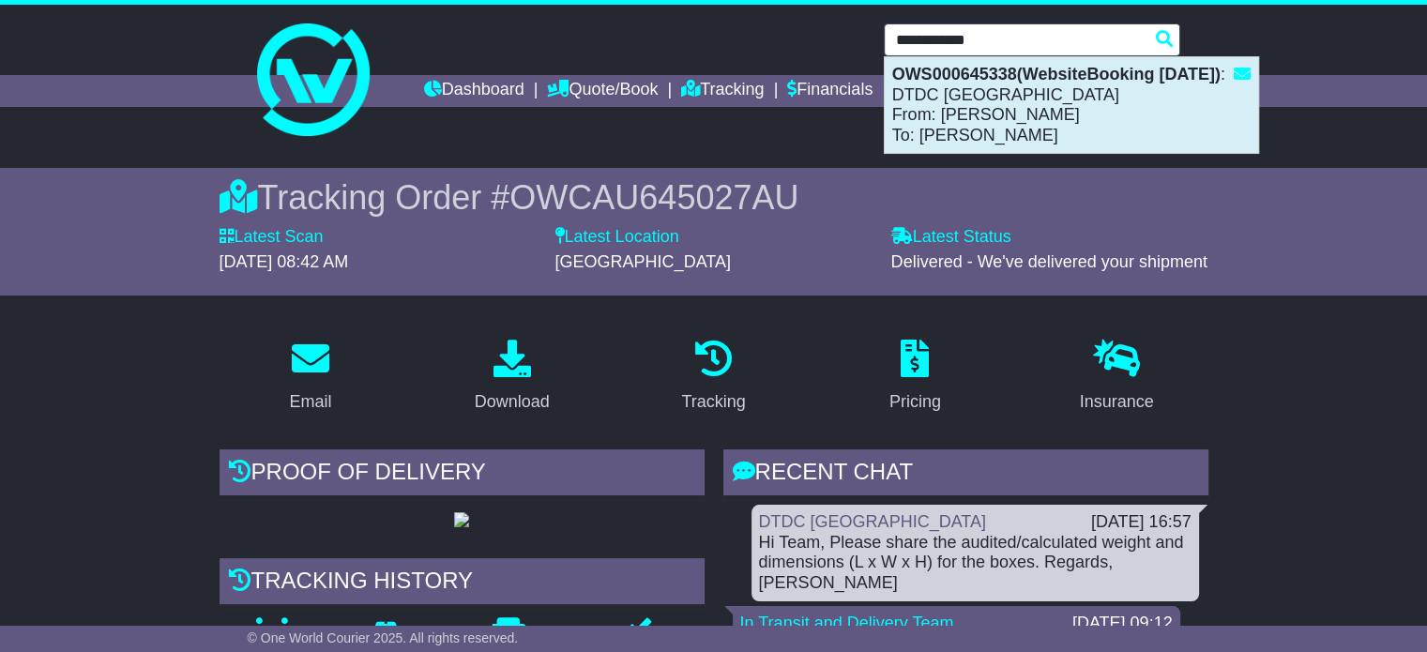
click at [975, 67] on strong "OWS000645338(WebsiteBooking 11-9-2025)" at bounding box center [1056, 74] width 328 height 19
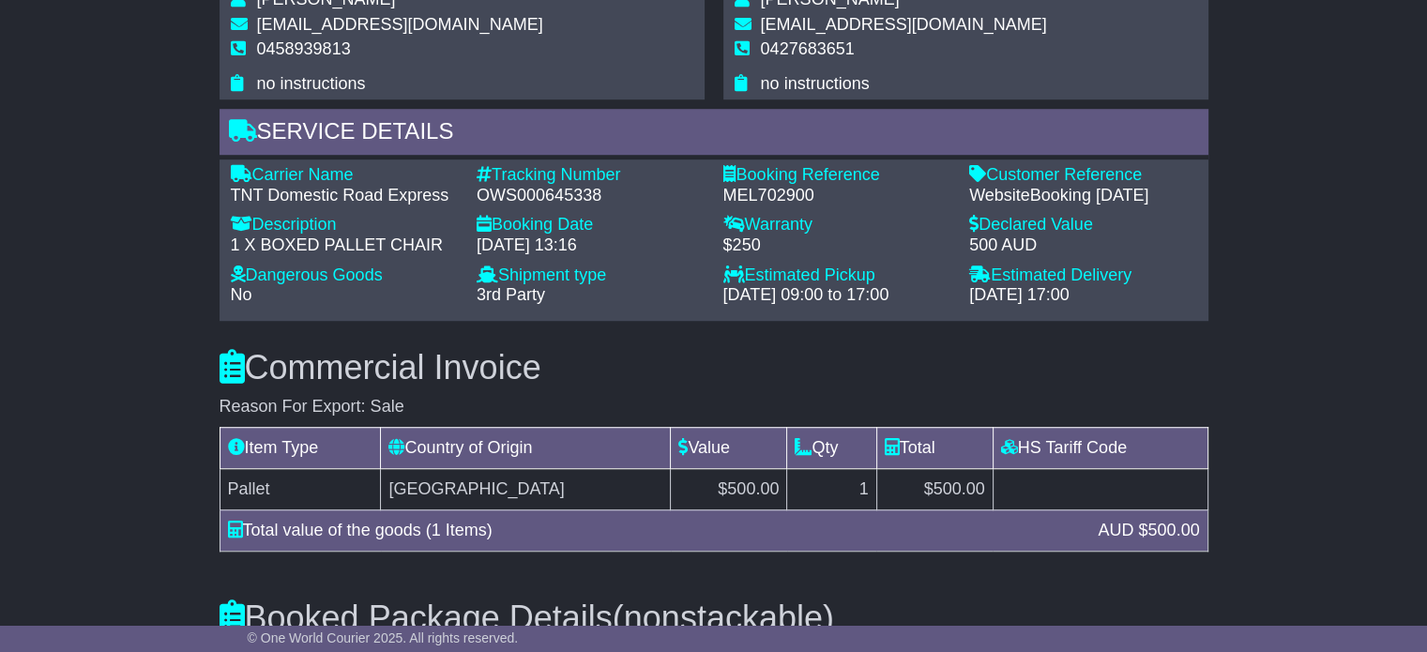
scroll to position [1130, 0]
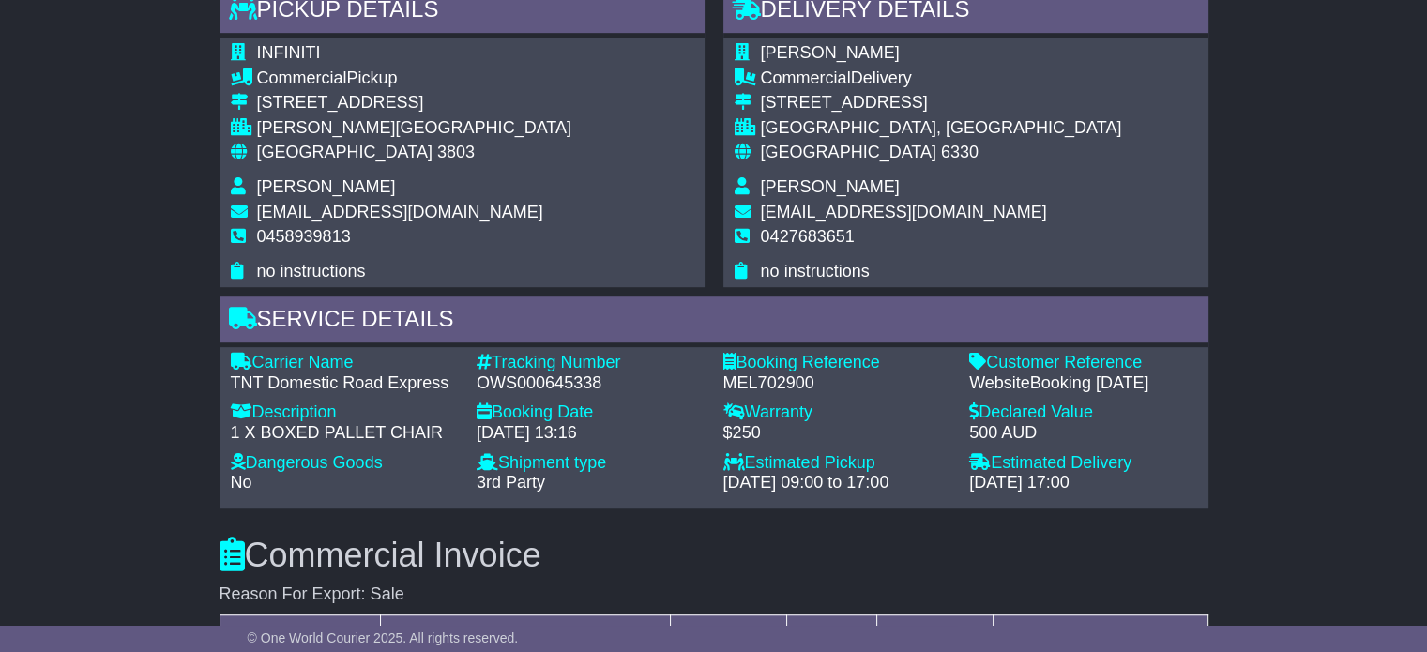
click at [437, 161] on span "3803" at bounding box center [456, 152] width 38 height 19
copy span "3803"
click at [845, 144] on td "[GEOGRAPHIC_DATA], [GEOGRAPHIC_DATA]" at bounding box center [941, 130] width 361 height 25
click at [844, 144] on td "[GEOGRAPHIC_DATA], [GEOGRAPHIC_DATA]" at bounding box center [941, 130] width 361 height 25
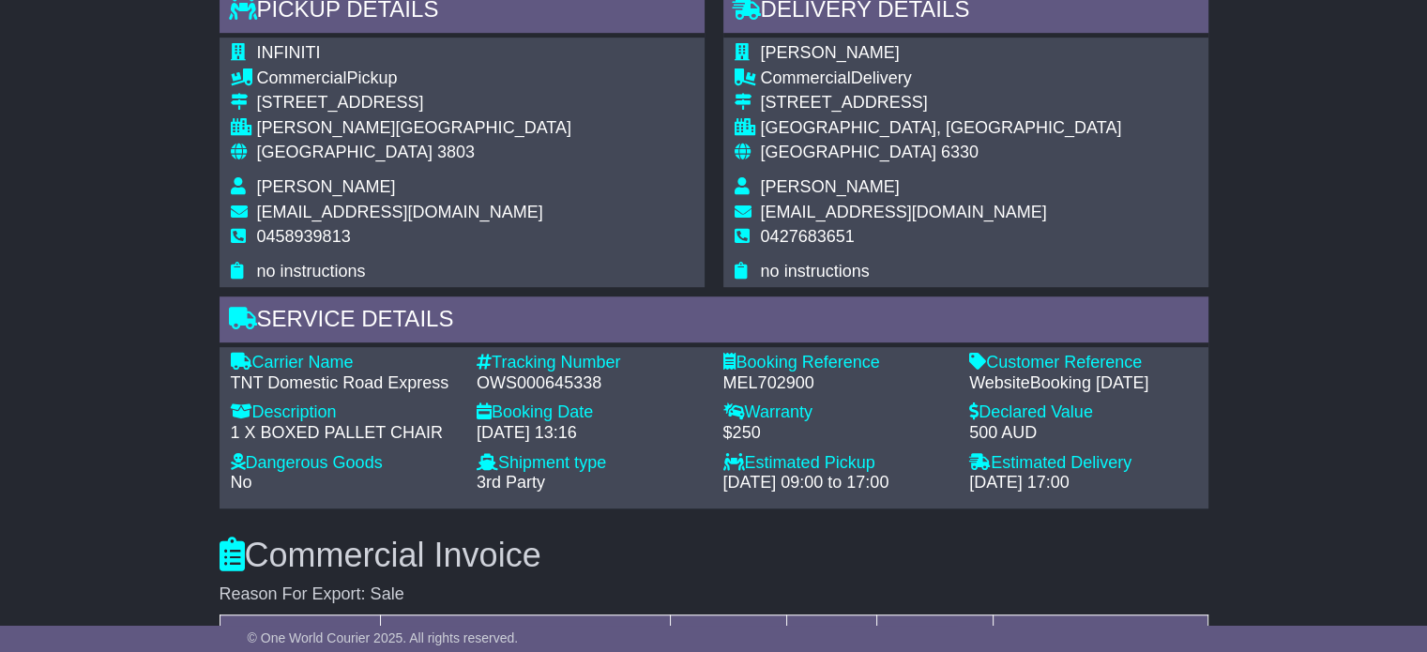
click at [941, 161] on span "6330" at bounding box center [960, 152] width 38 height 19
copy span "6330"
click at [529, 394] on div "OWS000645338" at bounding box center [591, 383] width 228 height 21
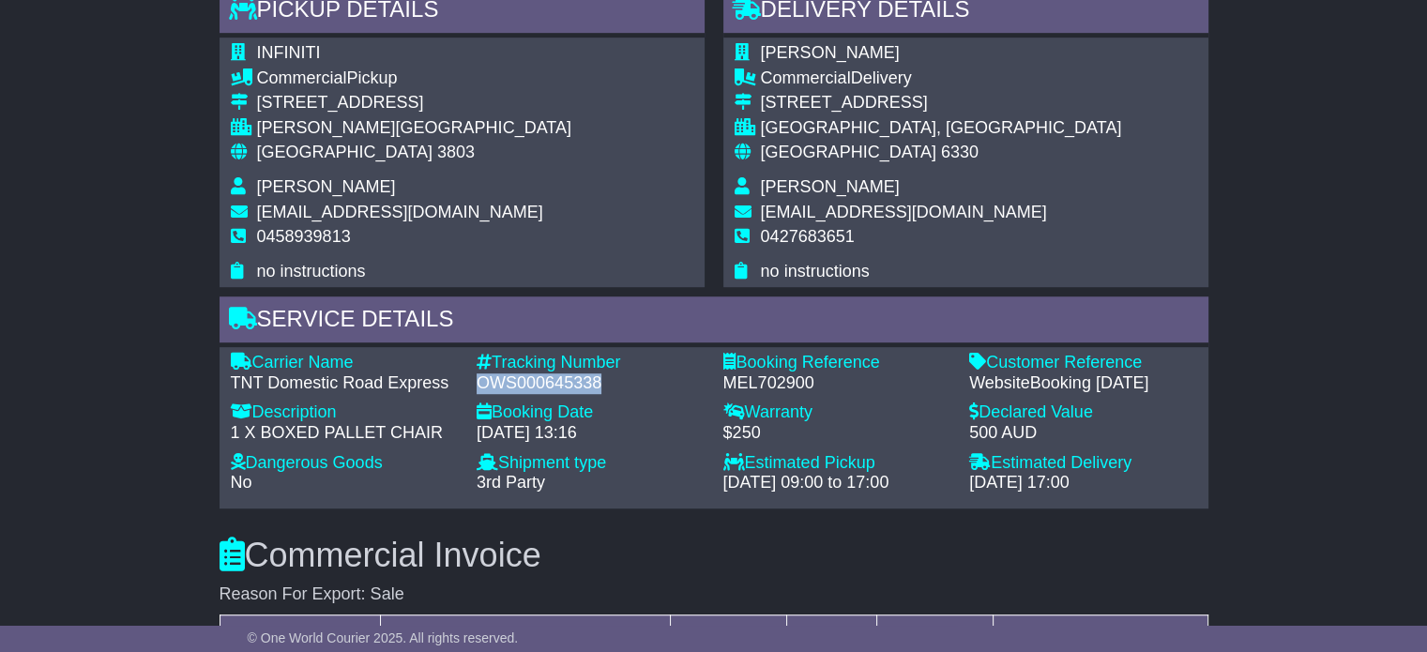
copy div "OWS000645338"
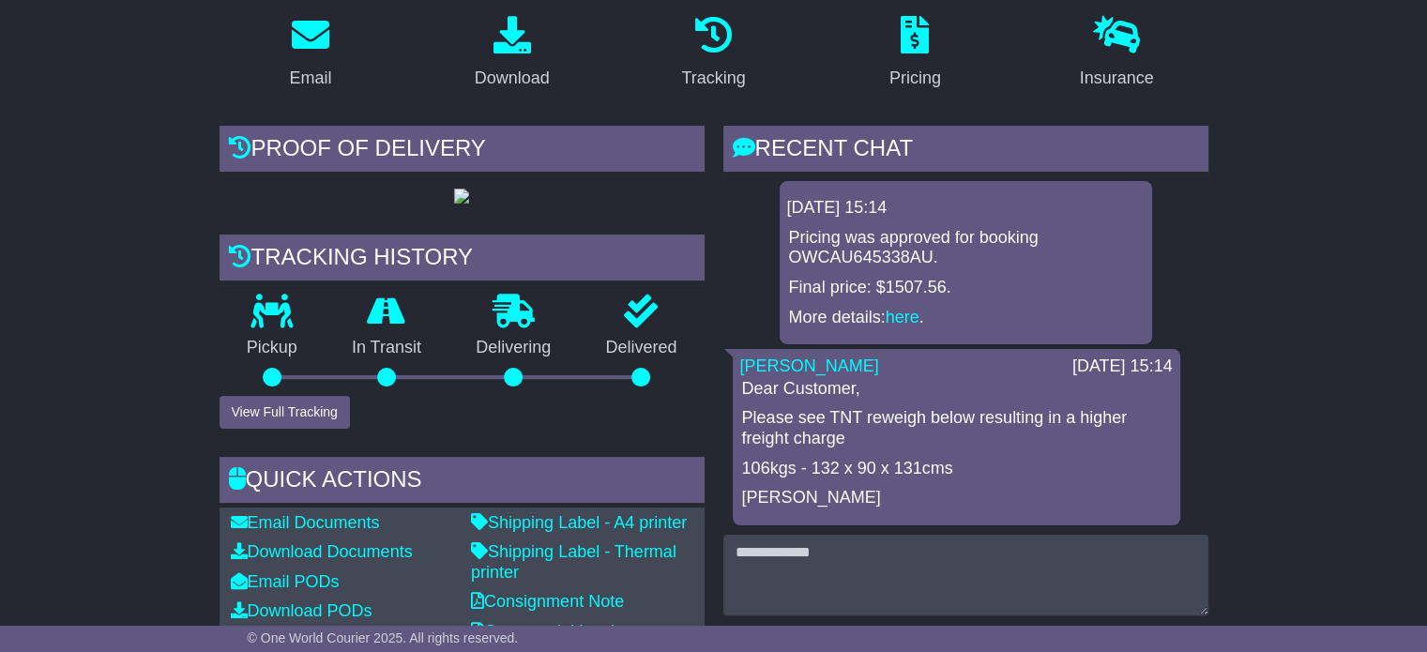
scroll to position [567, 0]
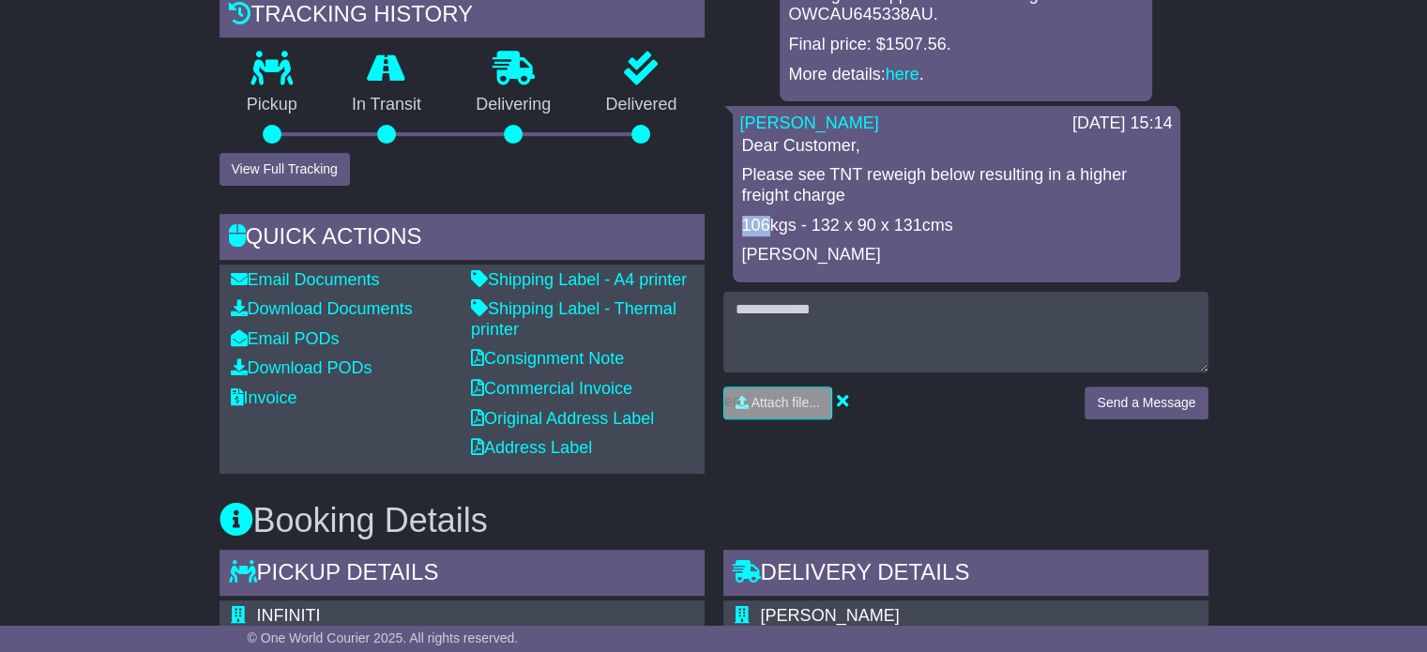
drag, startPoint x: 771, startPoint y: 226, endPoint x: 727, endPoint y: 227, distance: 44.1
click at [727, 227] on div "[DATE] 15:14 Pricing was approved for booking OWCAU645338AU. Final price: $1507…" at bounding box center [966, 110] width 485 height 344
copy p "106"
drag, startPoint x: 813, startPoint y: 225, endPoint x: 920, endPoint y: 219, distance: 107.2
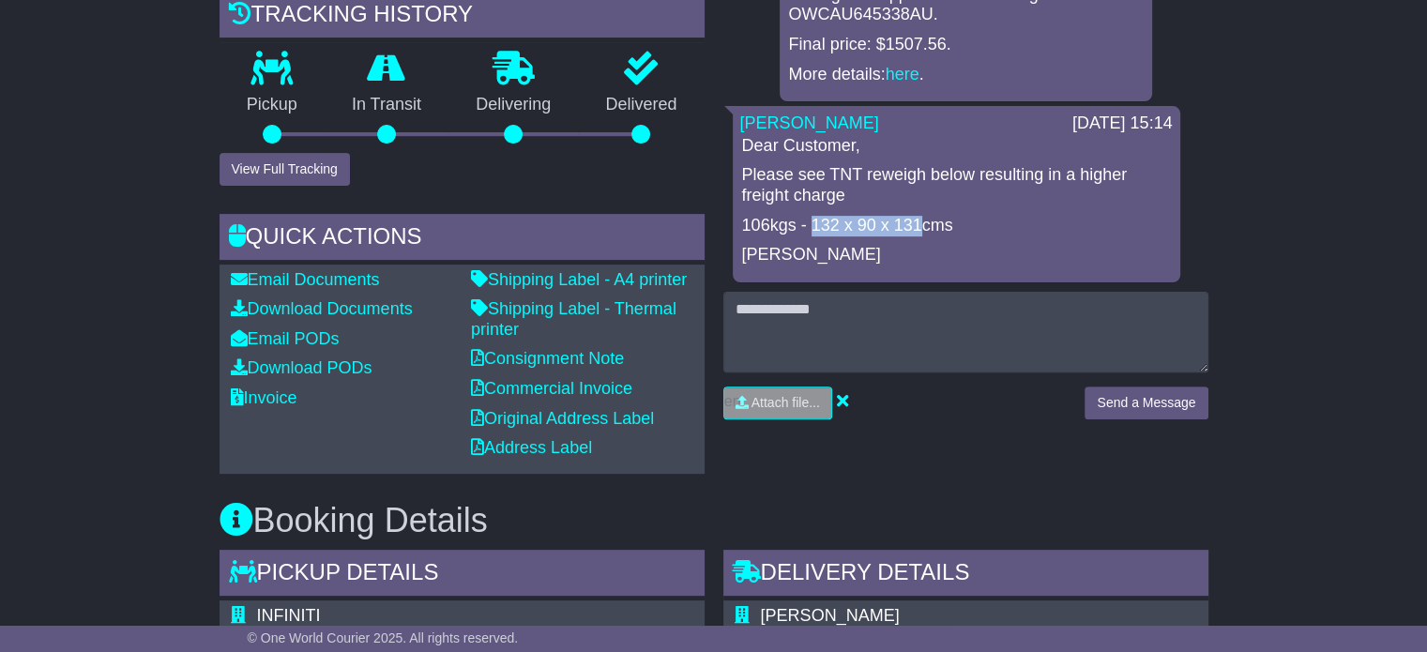
click at [920, 219] on p "106kgs - 132 x 90 x 131cms" at bounding box center [956, 226] width 429 height 21
copy p "132 x 90 x 131"
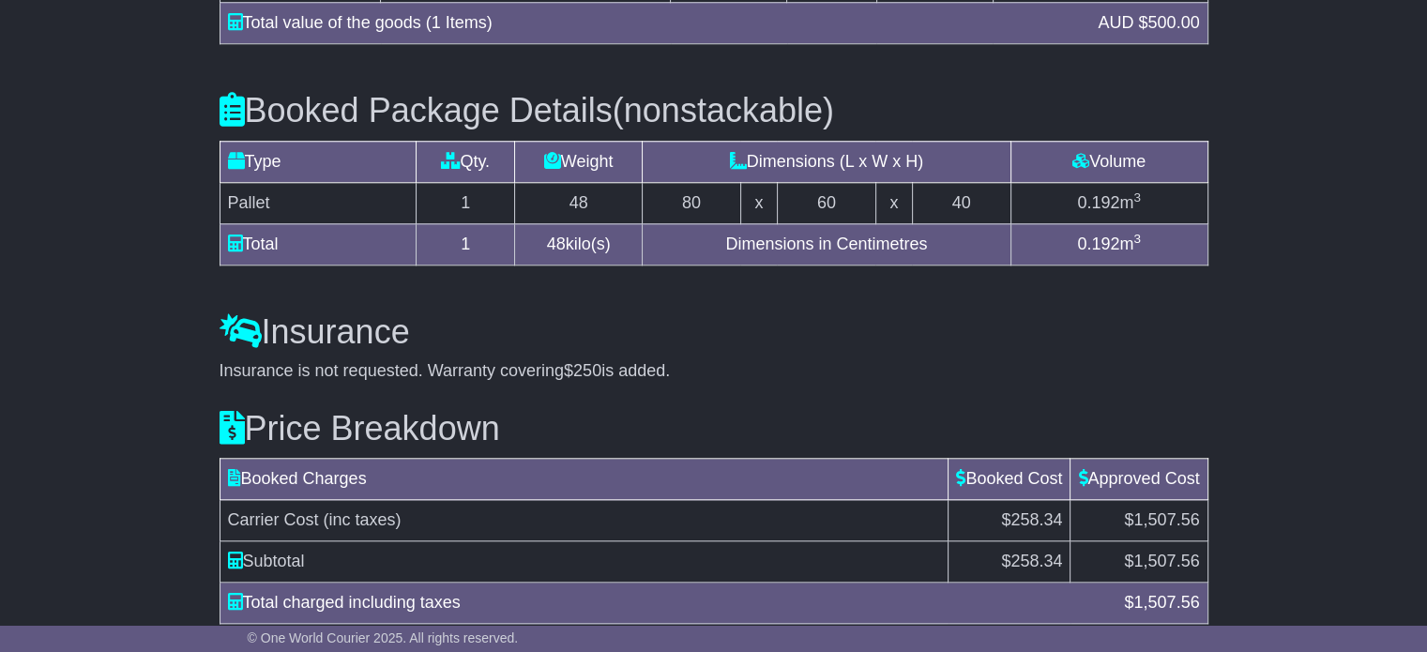
scroll to position [1974, 0]
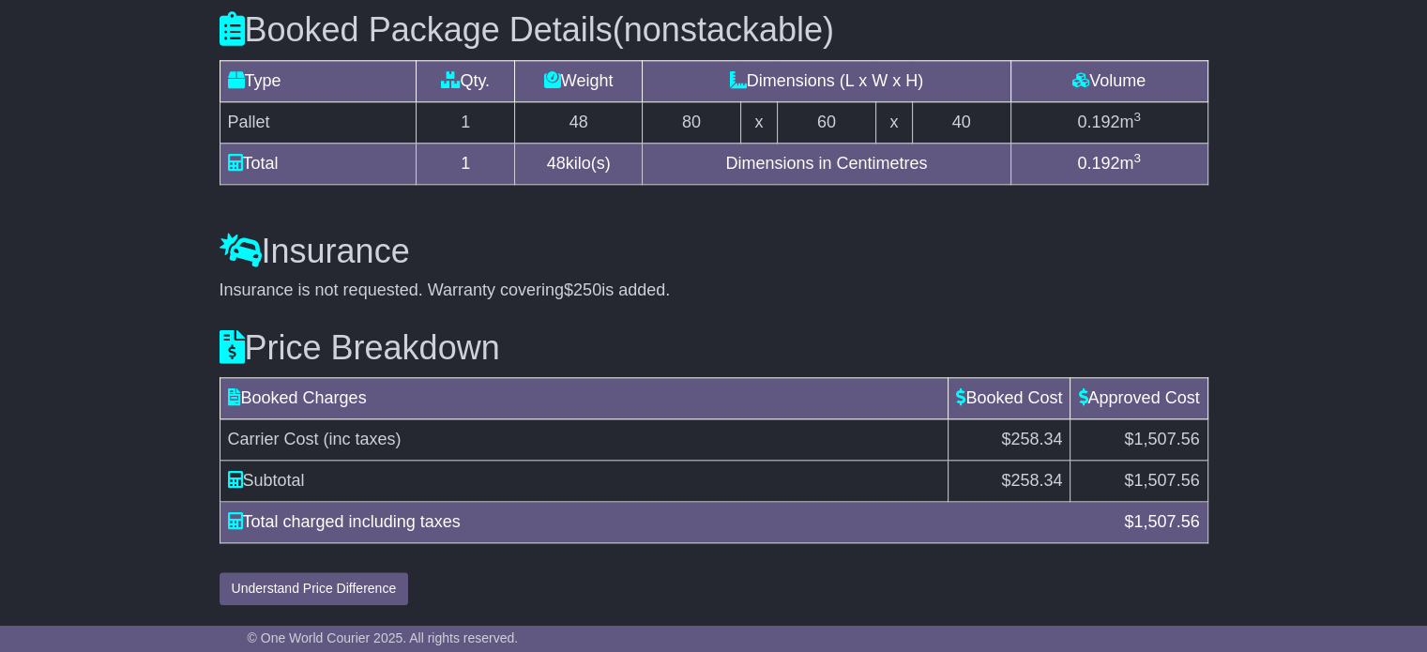
click at [1164, 479] on span "1,507.56" at bounding box center [1167, 480] width 66 height 19
copy span "1,507.56"
click at [850, 328] on div "Price Breakdown Booked Charges Booked Cost Approved Cost Carrier Cost (inc taxe…" at bounding box center [714, 453] width 1008 height 305
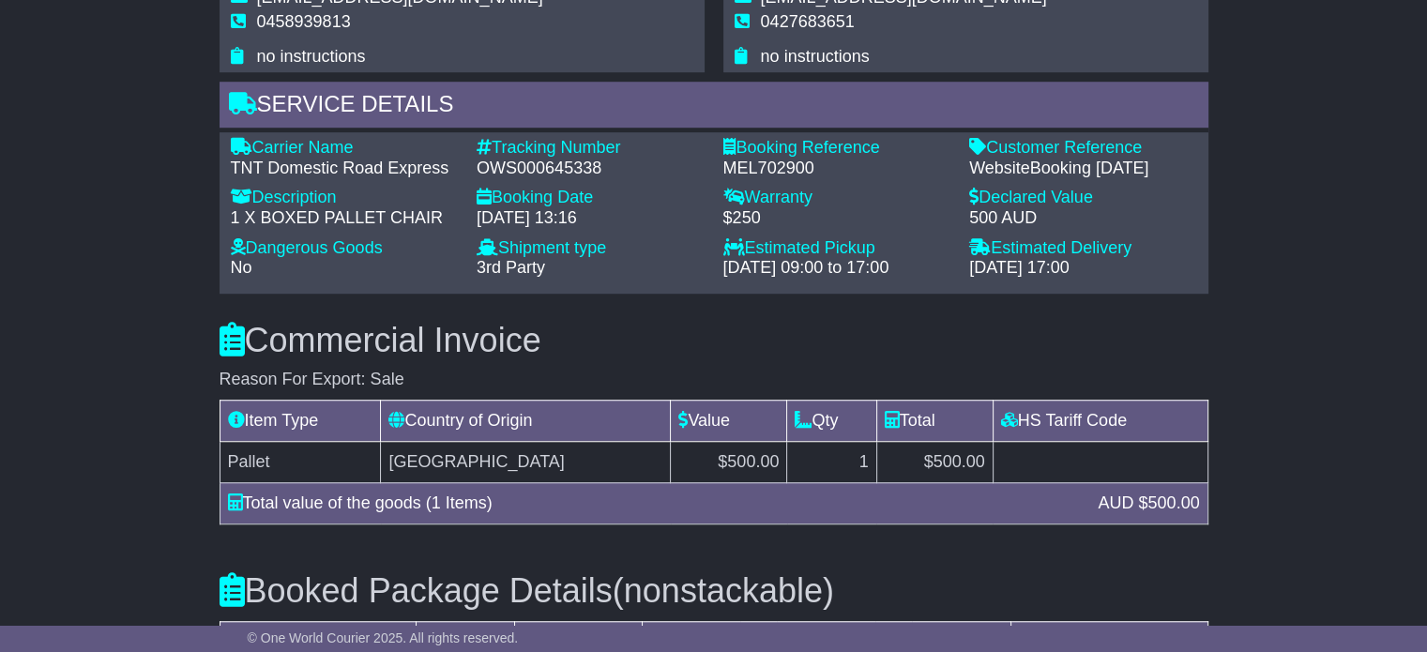
scroll to position [1130, 0]
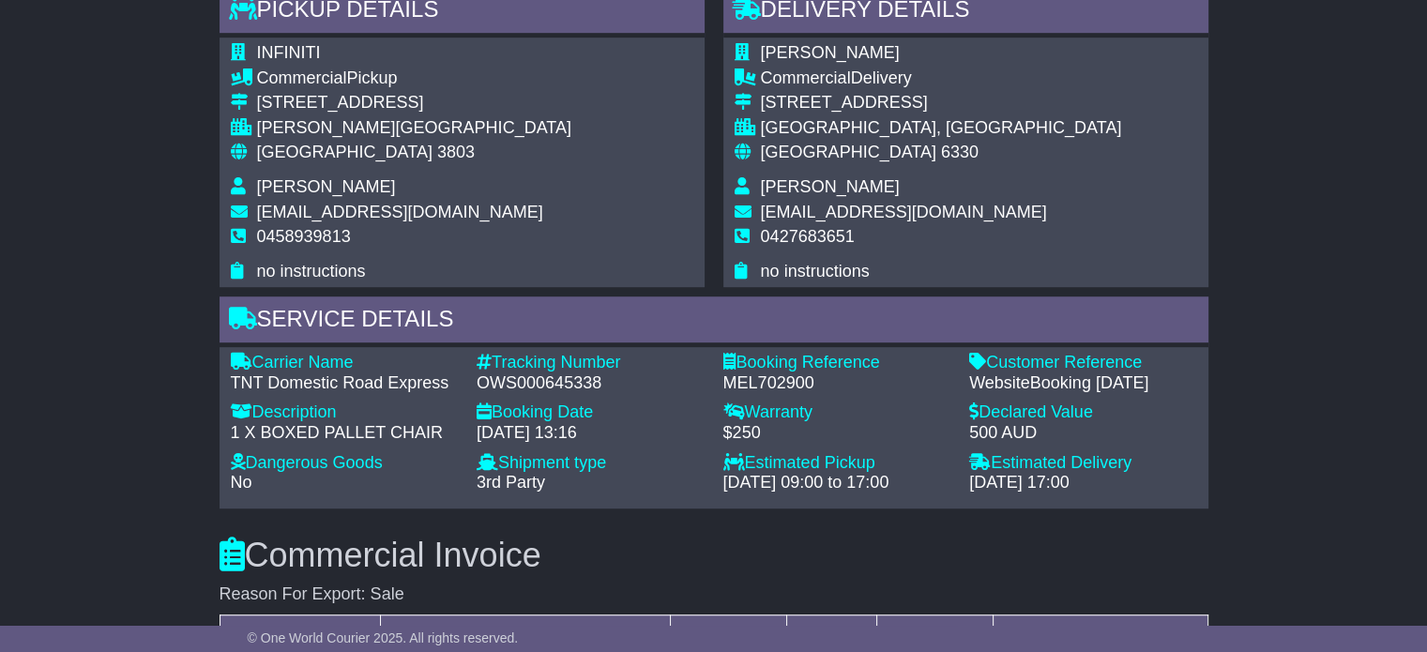
click at [566, 394] on div "OWS000645338" at bounding box center [591, 383] width 228 height 21
click at [569, 394] on div "OWS000645338" at bounding box center [591, 383] width 228 height 21
